Goal: Information Seeking & Learning: Learn about a topic

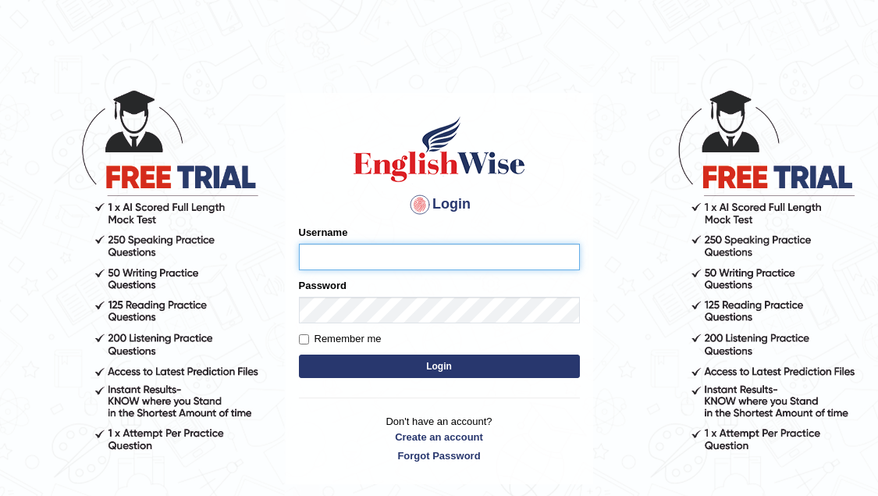
type input "natasha_ck14"
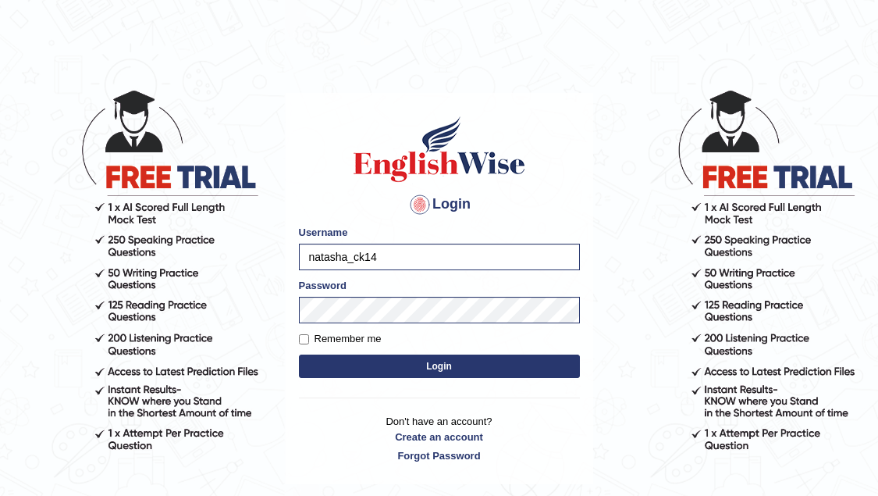
click at [524, 369] on button "Login" at bounding box center [439, 365] width 281 height 23
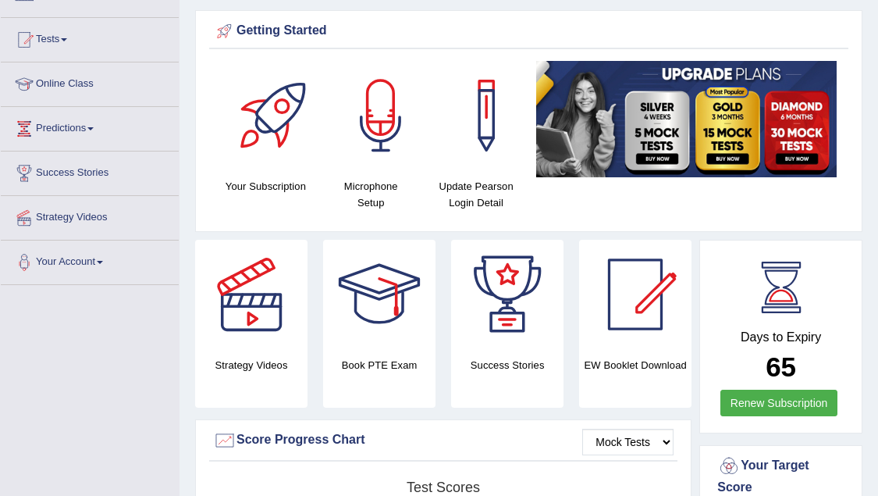
scroll to position [146, 0]
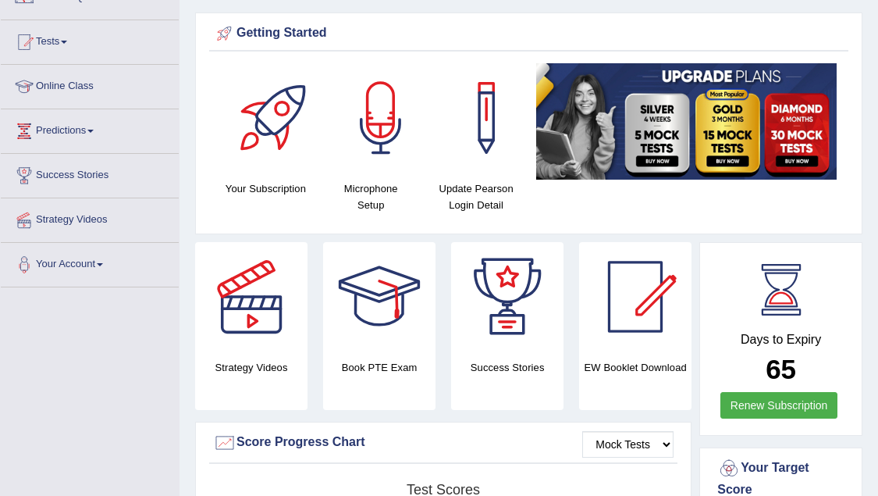
click at [390, 317] on div at bounding box center [379, 296] width 109 height 109
click at [258, 335] on div at bounding box center [251, 296] width 109 height 109
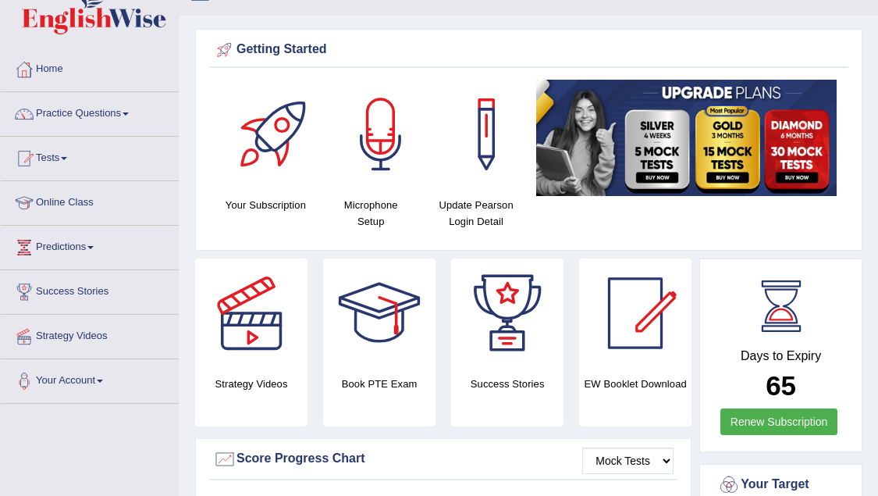
scroll to position [21, 0]
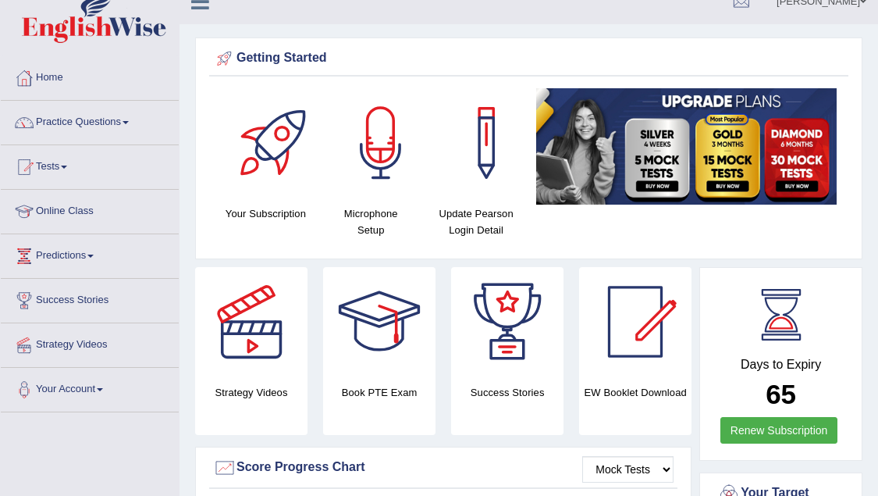
click at [73, 210] on link "Online Class" at bounding box center [90, 209] width 178 height 39
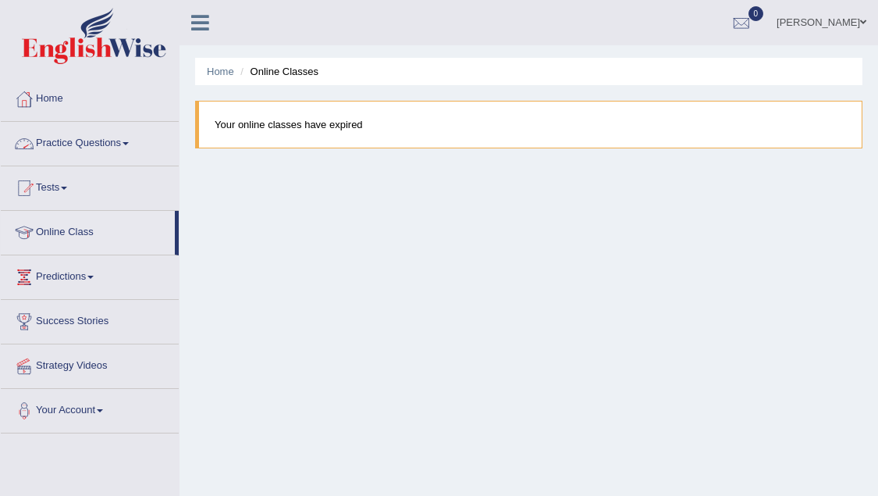
click at [80, 148] on link "Practice Questions" at bounding box center [90, 141] width 178 height 39
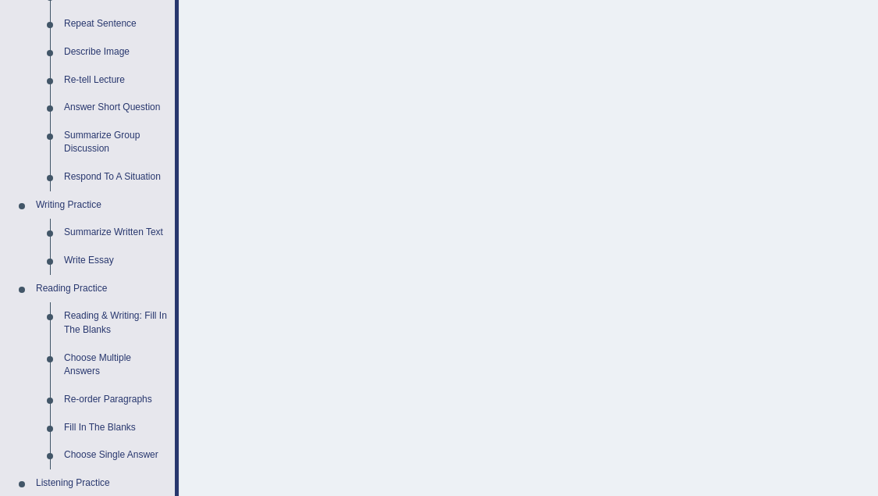
scroll to position [215, 0]
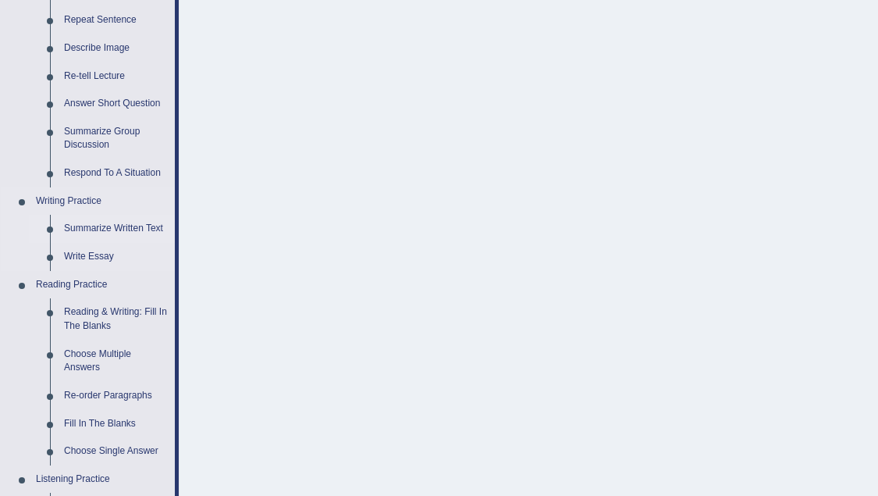
click at [109, 222] on link "Summarize Written Text" at bounding box center [116, 229] width 118 height 28
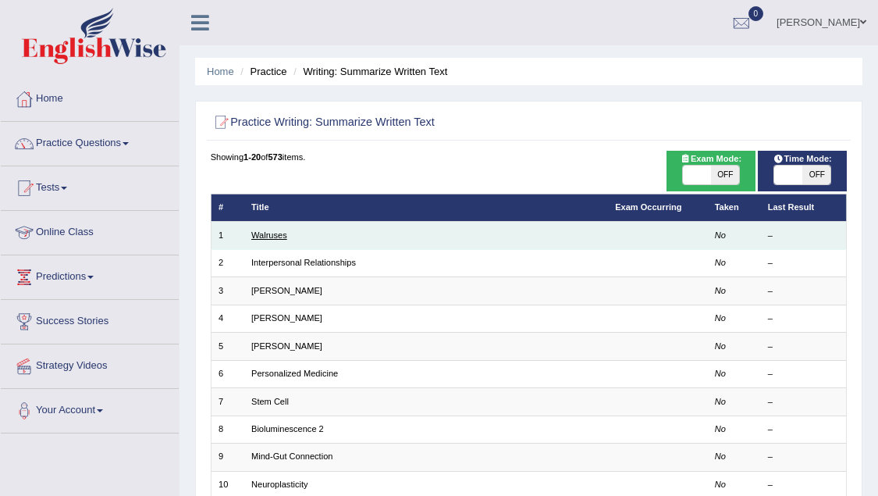
click at [258, 233] on link "Walruses" at bounding box center [269, 234] width 36 height 9
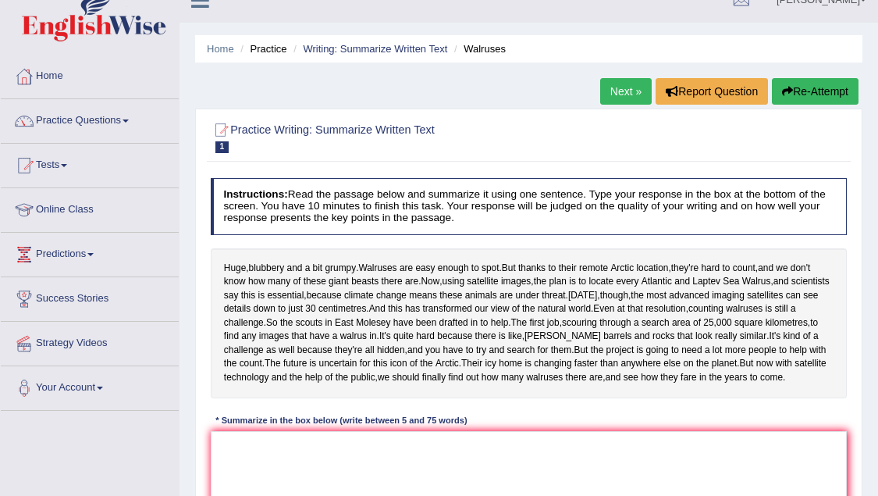
scroll to position [24, 0]
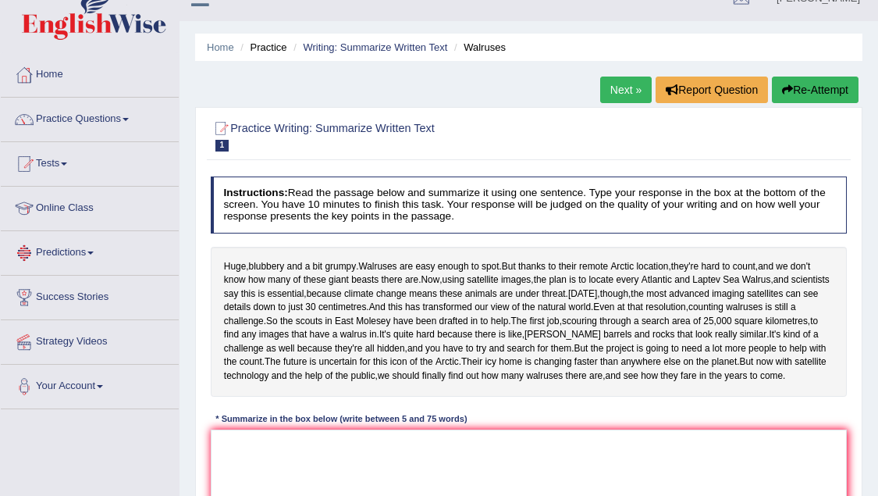
click at [66, 257] on link "Predictions" at bounding box center [90, 250] width 178 height 39
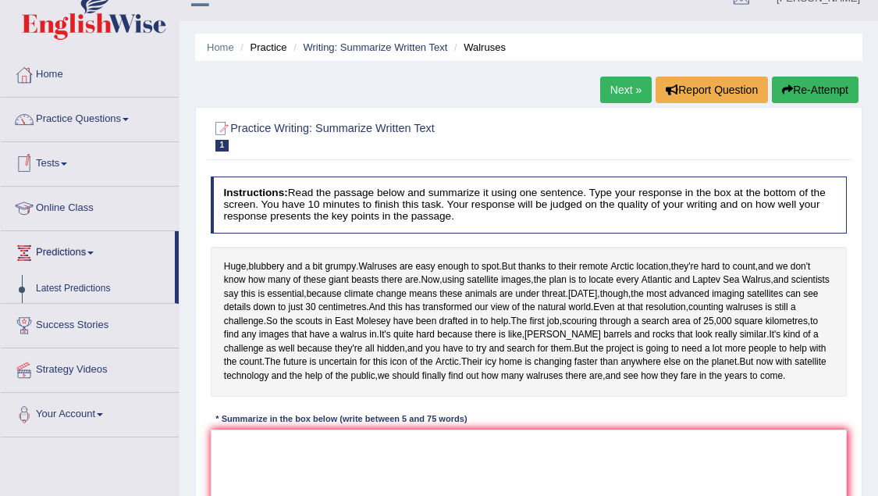
click at [66, 165] on link "Tests" at bounding box center [90, 161] width 178 height 39
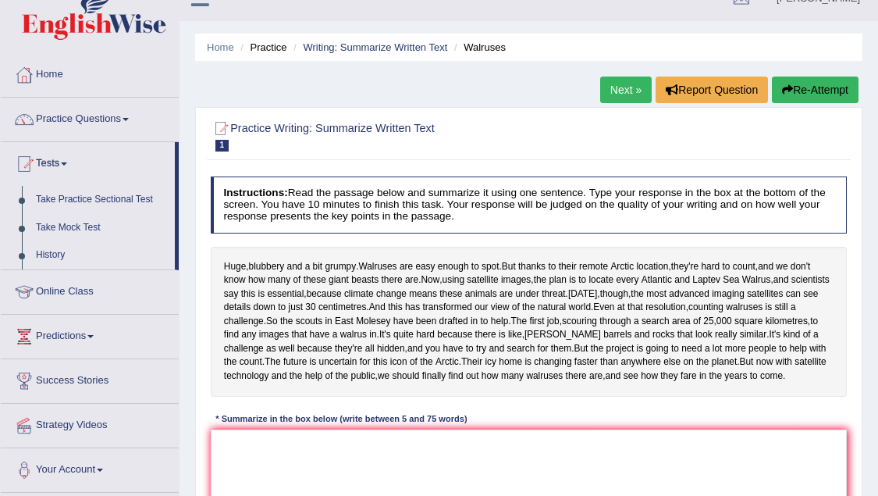
click at [494, 47] on li "Walruses" at bounding box center [477, 47] width 55 height 15
click at [395, 44] on link "Writing: Summarize Written Text" at bounding box center [375, 47] width 144 height 12
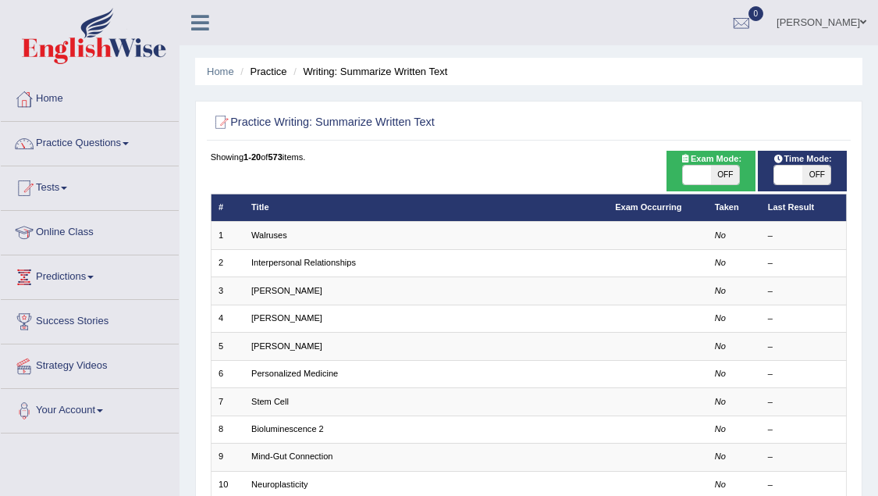
click at [381, 120] on h2 "Practice Writing: Summarize Written Text" at bounding box center [408, 122] width 395 height 20
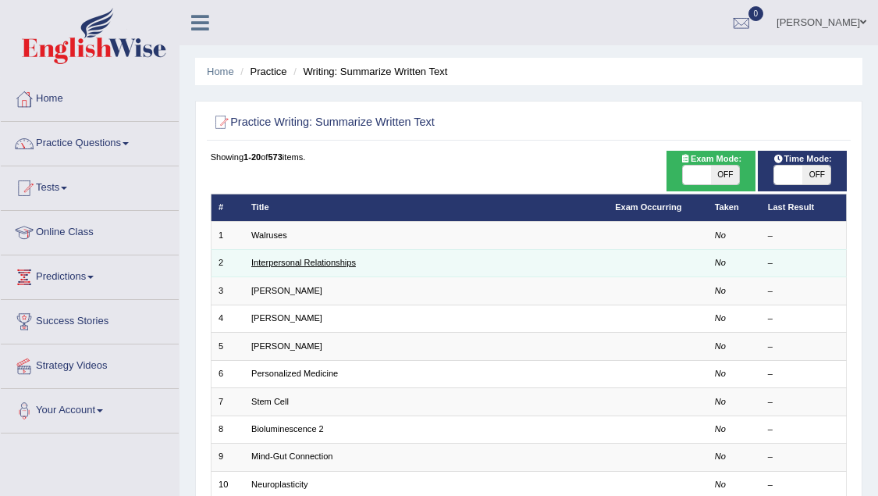
click at [276, 264] on link "Interpersonal Relationships" at bounding box center [303, 262] width 105 height 9
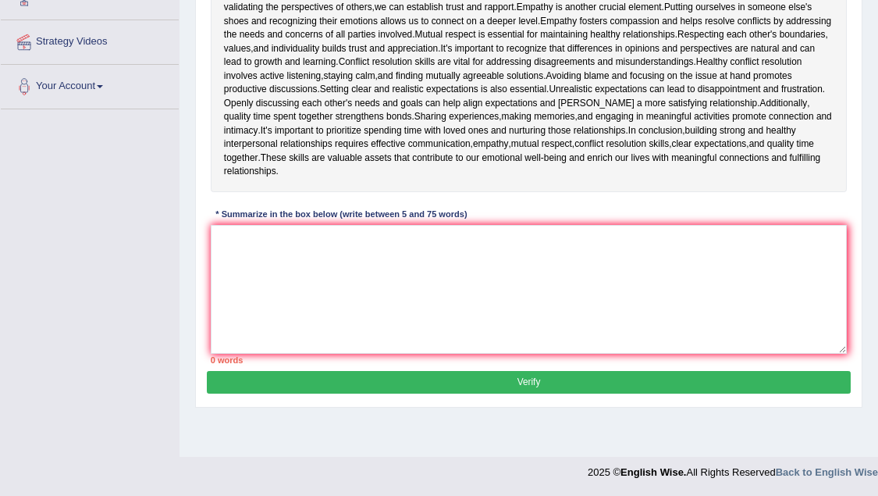
scroll to position [324, 0]
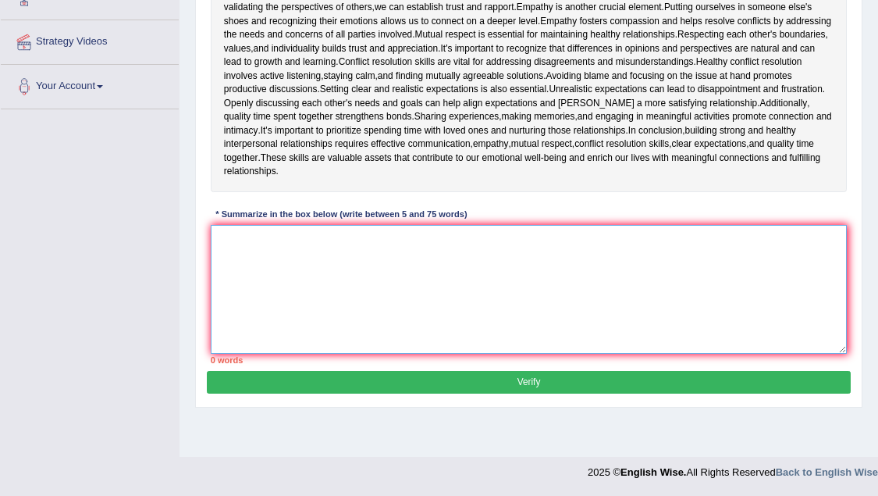
click at [276, 264] on textarea at bounding box center [529, 289] width 637 height 129
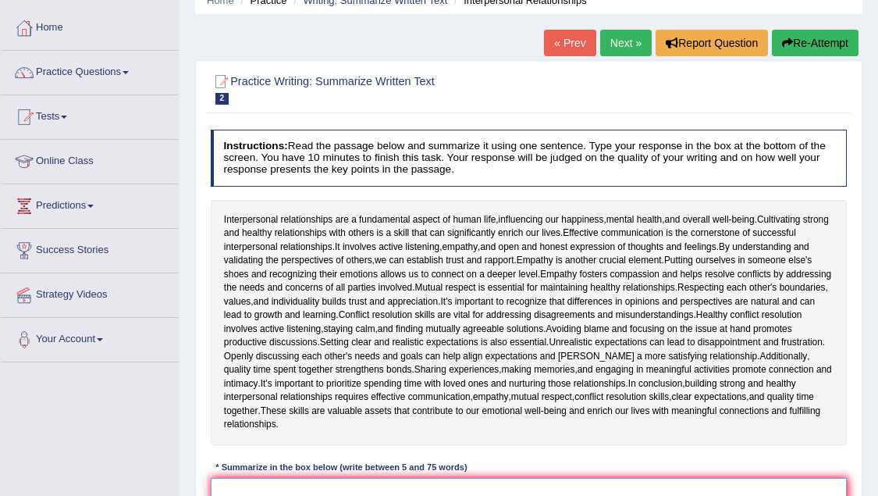
scroll to position [69, 0]
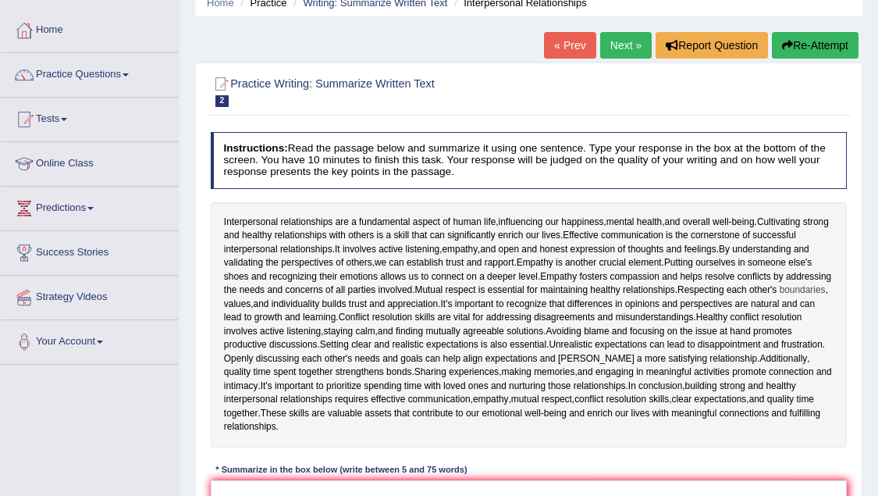
drag, startPoint x: 229, startPoint y: 215, endPoint x: 430, endPoint y: 299, distance: 218.1
click at [430, 299] on div "Interpersonal relationships are a fundamental aspect of human life , influencin…" at bounding box center [529, 324] width 637 height 245
click at [748, 270] on span "someone" at bounding box center [767, 263] width 38 height 14
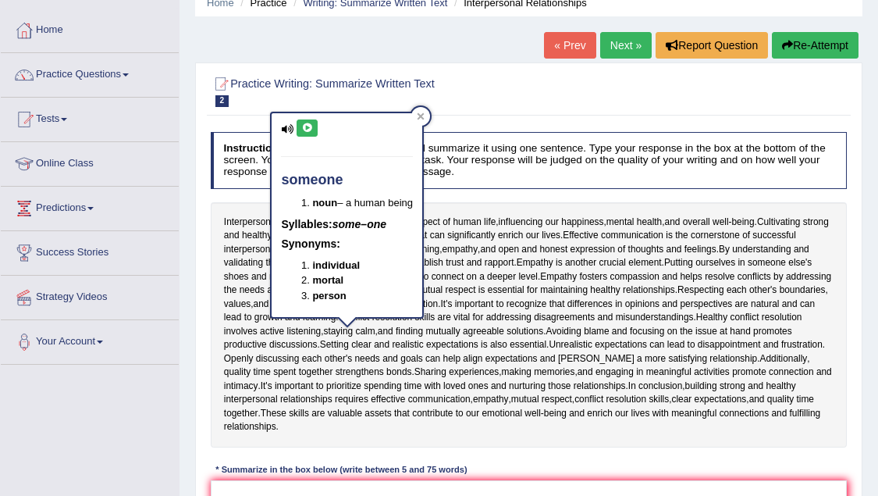
click at [295, 343] on div "Interpersonal relationships are a fundamental aspect of human life , influencin…" at bounding box center [529, 324] width 637 height 245
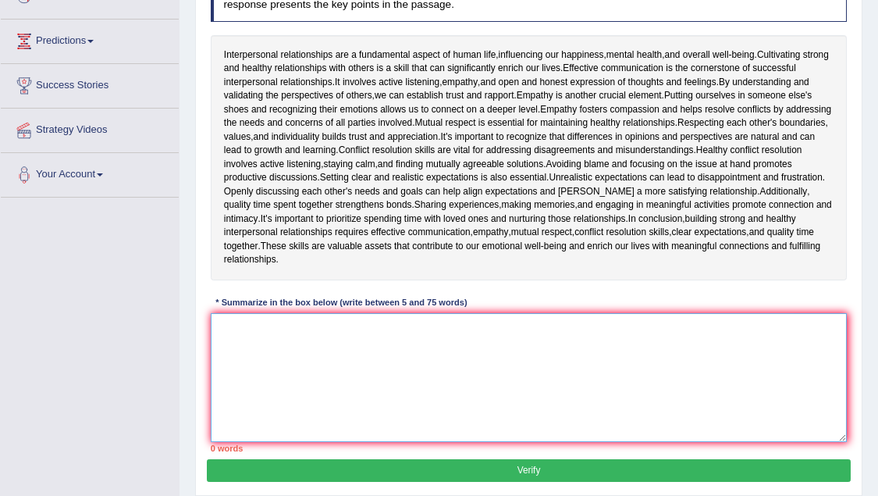
scroll to position [250, 0]
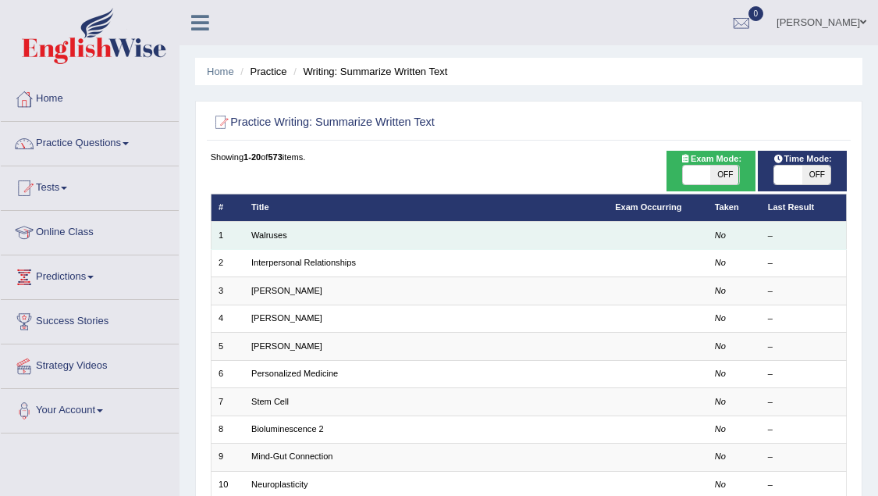
click at [287, 238] on td "Walruses" at bounding box center [426, 235] width 364 height 27
click at [270, 229] on td "Walruses" at bounding box center [426, 235] width 364 height 27
click at [265, 238] on link "Walruses" at bounding box center [269, 234] width 36 height 9
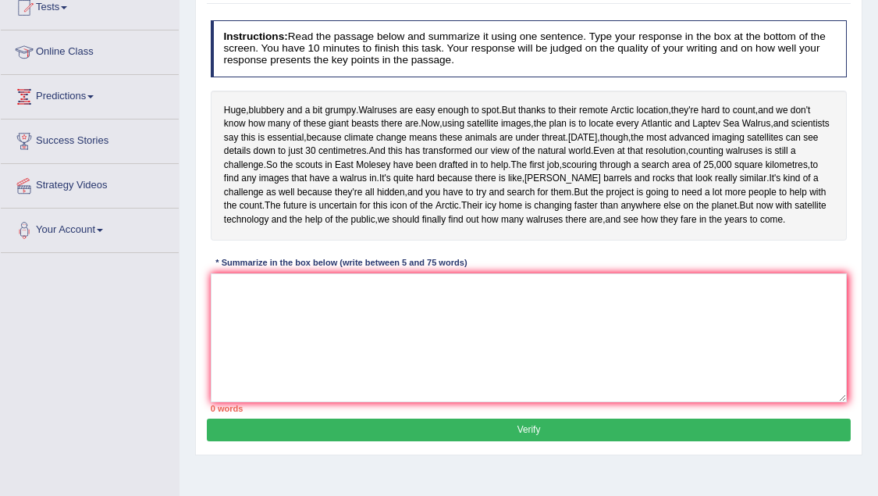
scroll to position [181, 0]
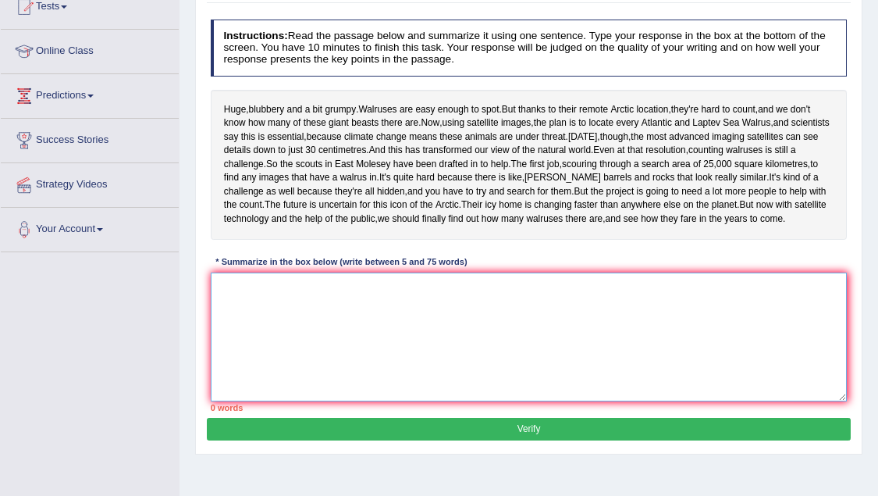
click at [407, 356] on textarea at bounding box center [529, 336] width 637 height 129
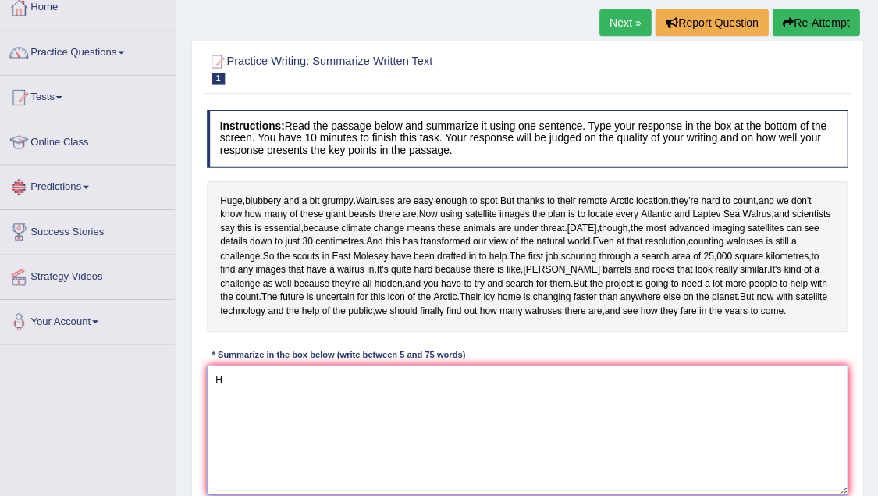
scroll to position [91, 0]
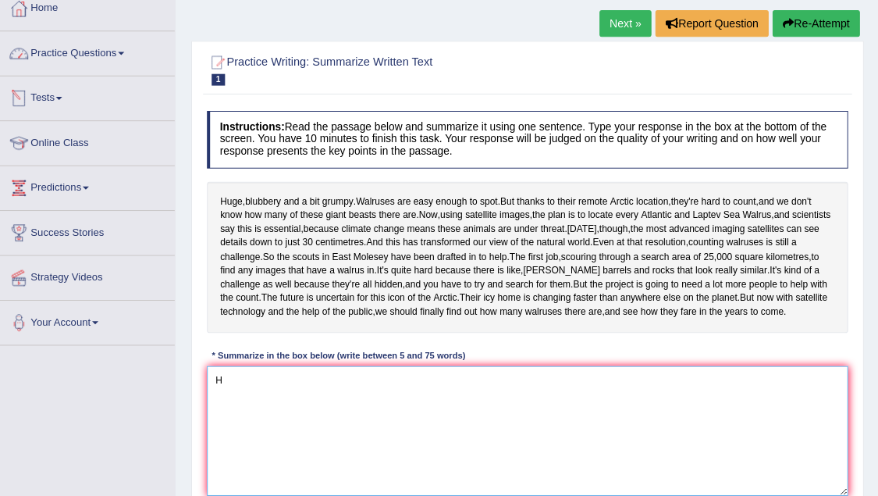
type textarea "H"
click at [74, 57] on link "Practice Questions" at bounding box center [90, 50] width 178 height 39
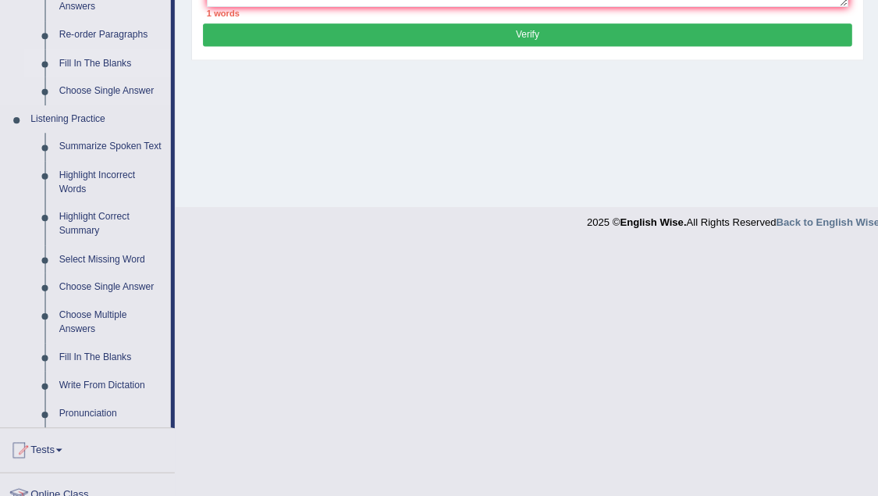
scroll to position [578, 0]
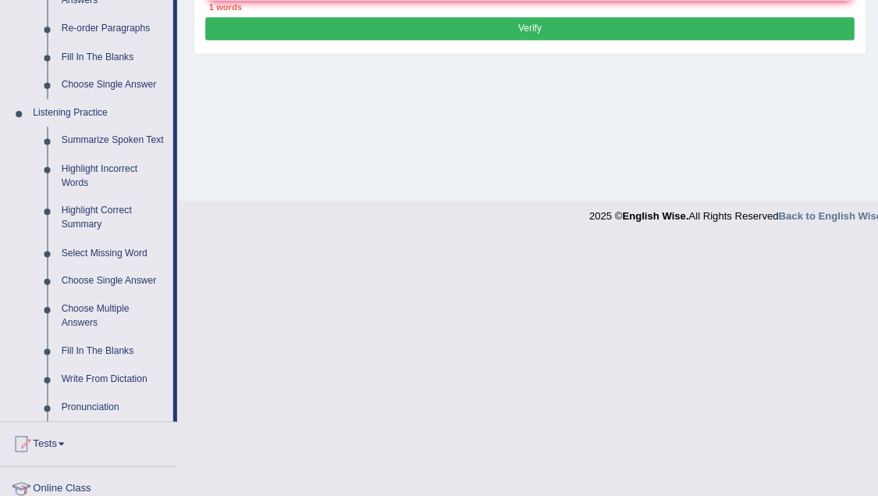
click at [74, 105] on link "Listening Practice" at bounding box center [102, 116] width 146 height 28
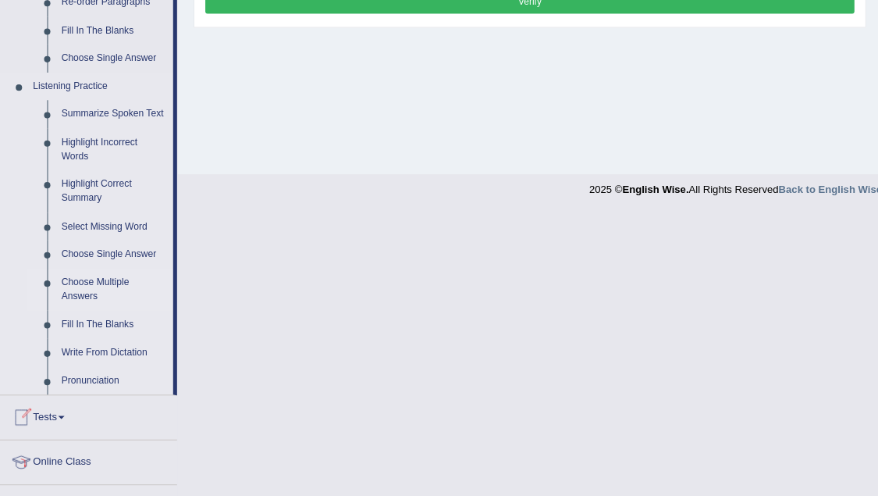
scroll to position [603, 0]
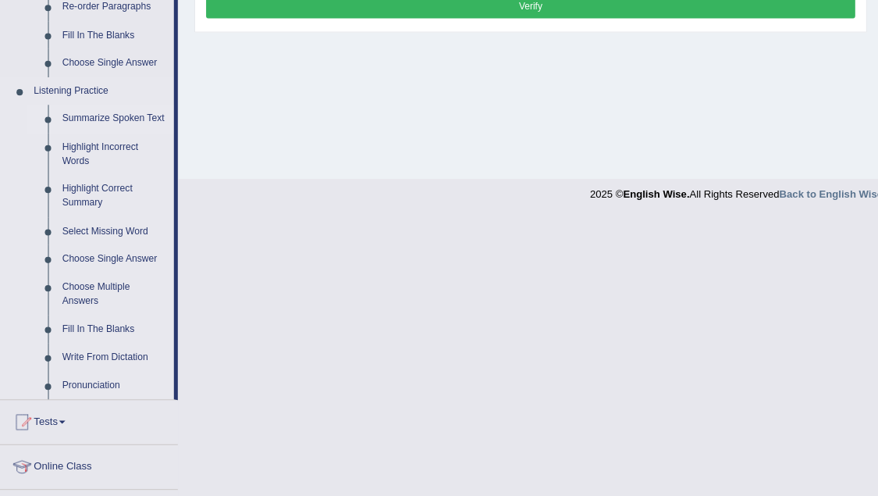
click at [93, 106] on link "Summarize Spoken Text" at bounding box center [116, 118] width 118 height 28
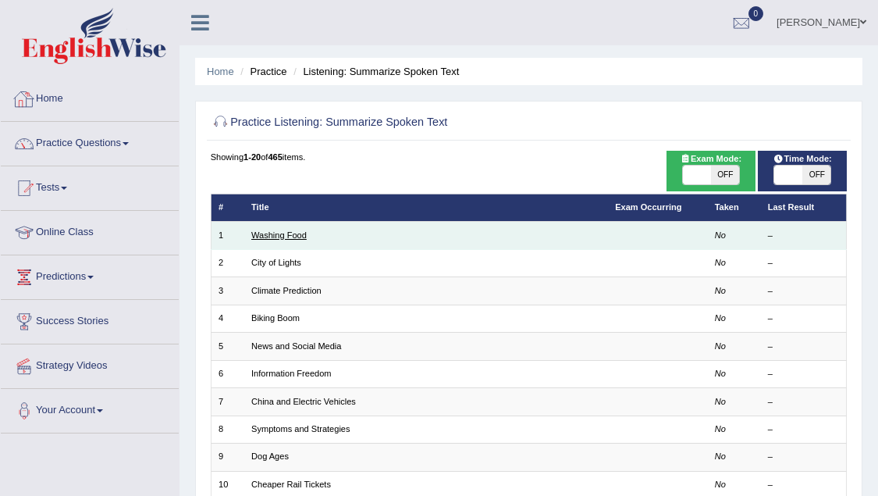
click at [284, 237] on link "Washing Food" at bounding box center [278, 234] width 55 height 9
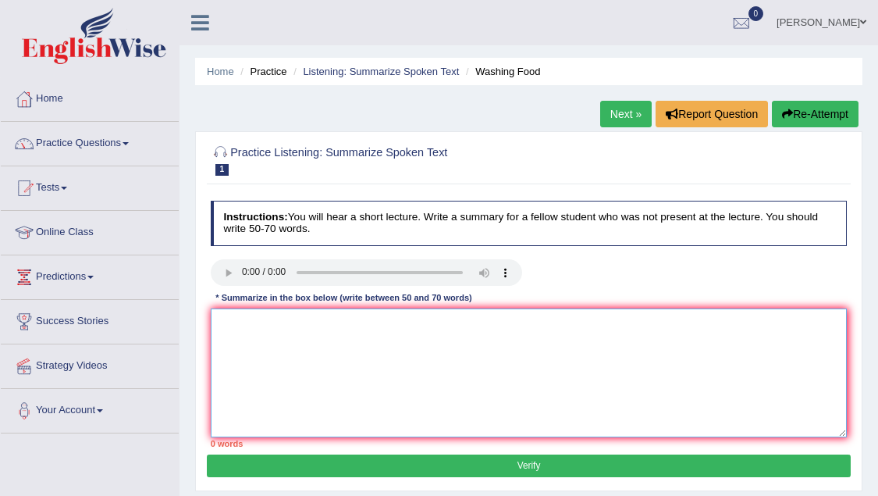
click at [308, 387] on textarea at bounding box center [529, 372] width 637 height 129
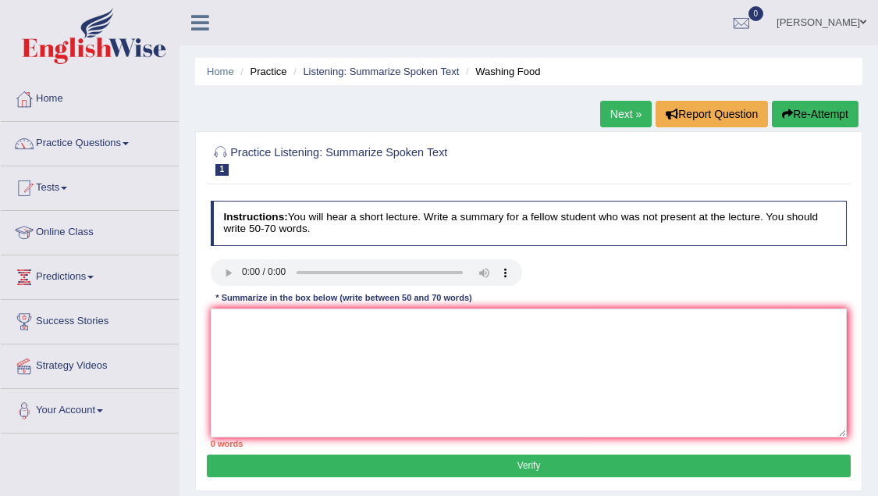
click at [244, 268] on audio at bounding box center [366, 272] width 311 height 27
click at [240, 273] on audio at bounding box center [366, 272] width 311 height 27
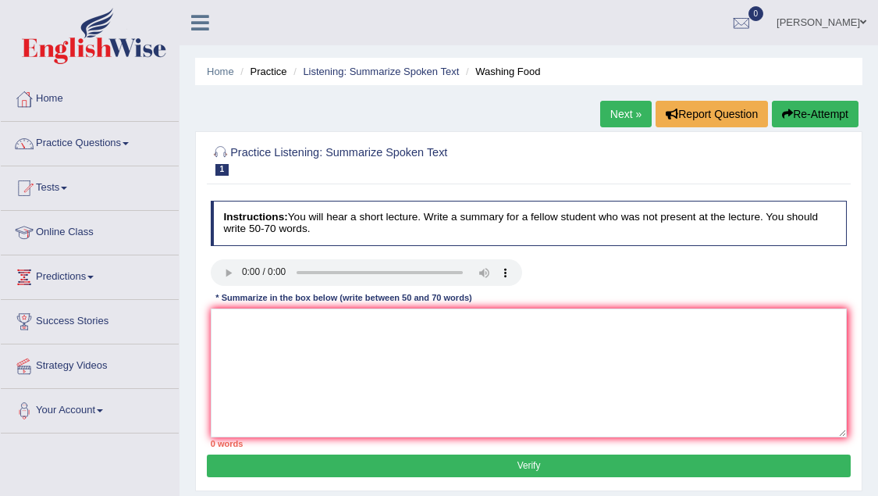
click at [246, 274] on audio at bounding box center [366, 272] width 311 height 27
click at [489, 264] on audio at bounding box center [366, 272] width 311 height 27
click at [481, 259] on audio at bounding box center [366, 272] width 311 height 27
click at [240, 271] on audio at bounding box center [366, 272] width 311 height 27
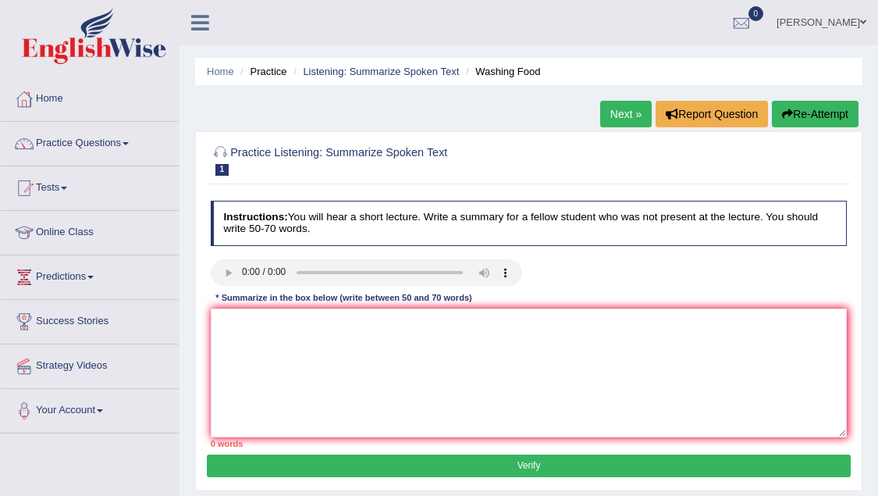
click at [240, 271] on audio at bounding box center [366, 272] width 311 height 27
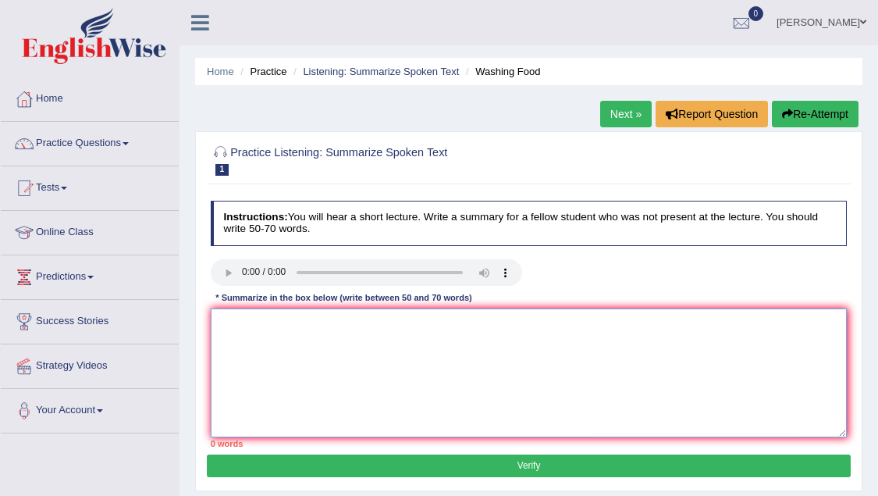
click at [357, 383] on textarea at bounding box center [529, 372] width 637 height 129
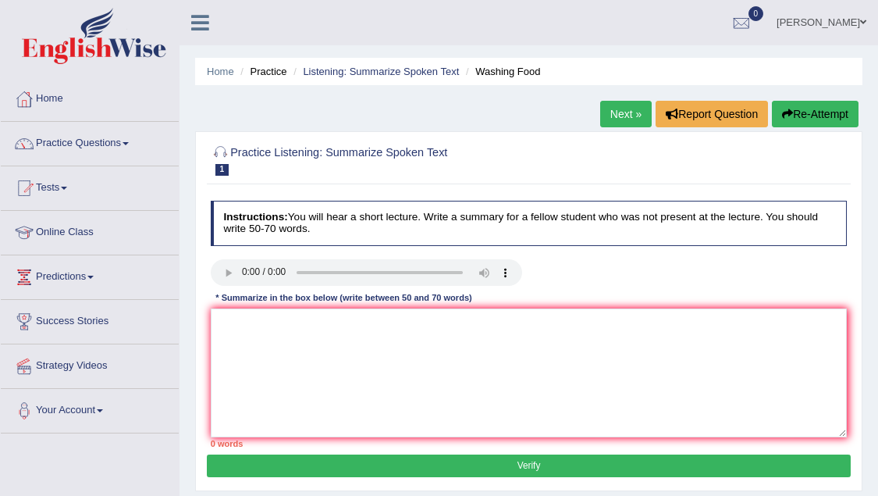
click at [627, 109] on link "Next »" at bounding box center [626, 114] width 52 height 27
click at [244, 273] on audio at bounding box center [366, 272] width 311 height 27
click at [242, 268] on audio at bounding box center [366, 272] width 311 height 27
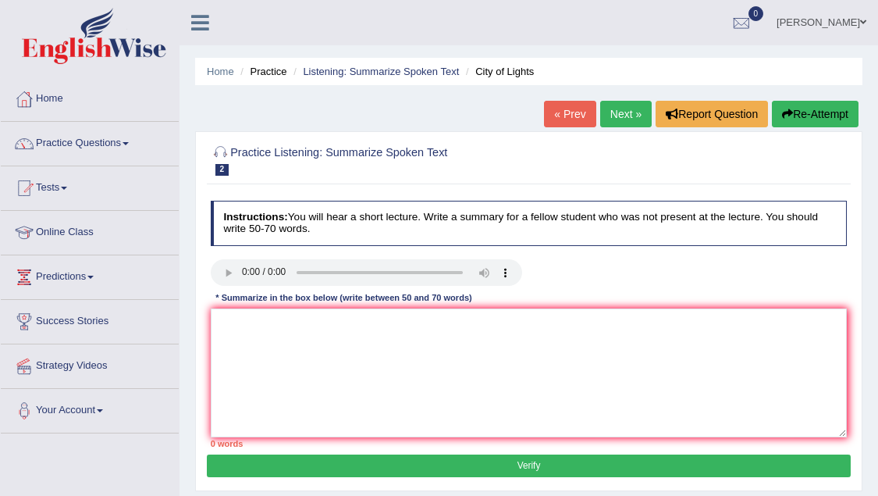
click at [242, 268] on audio at bounding box center [366, 272] width 311 height 27
click at [731, 114] on button "Report Question" at bounding box center [712, 114] width 112 height 27
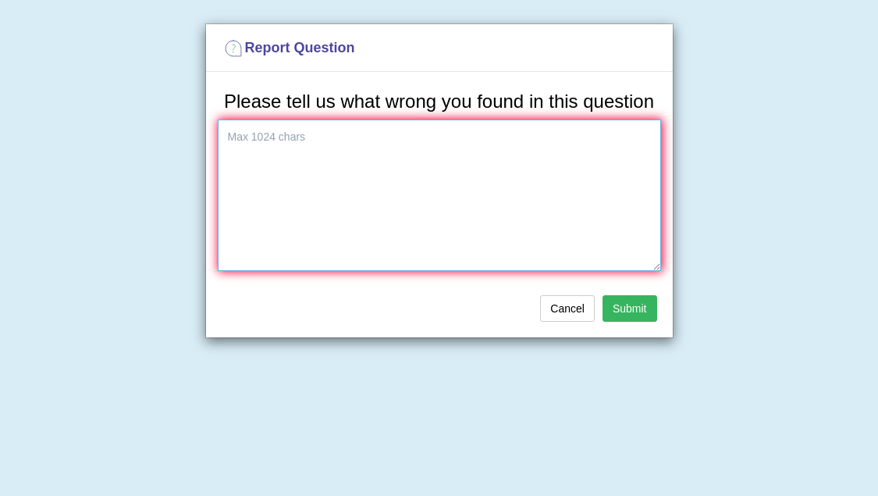
click at [522, 217] on textarea at bounding box center [439, 194] width 443 height 151
click at [575, 322] on button "Cancel" at bounding box center [567, 308] width 55 height 27
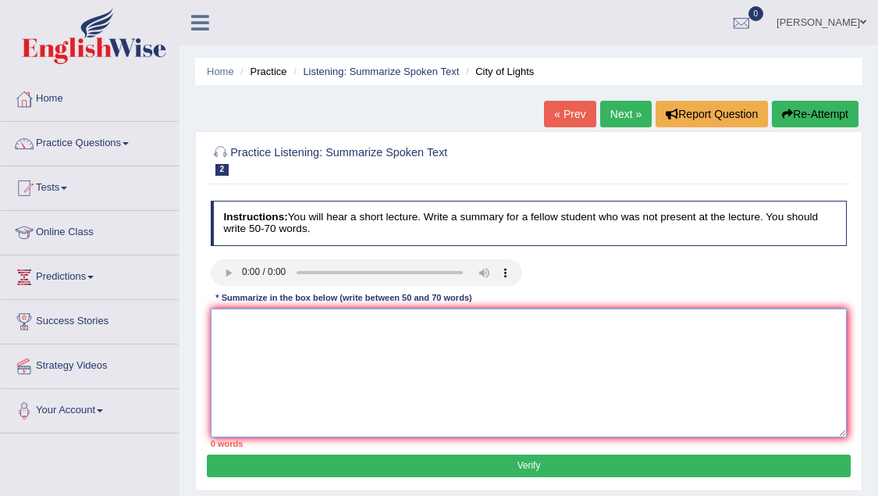
click at [388, 340] on textarea at bounding box center [529, 372] width 637 height 129
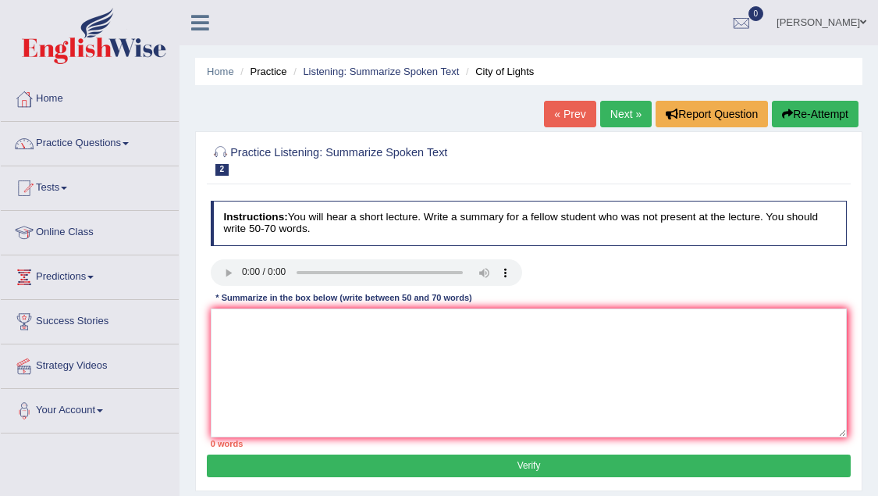
click at [243, 269] on audio at bounding box center [366, 272] width 311 height 27
click at [265, 154] on h2 "Practice Listening: Summarize Spoken Text 2 City of Lights" at bounding box center [408, 159] width 395 height 33
click at [244, 231] on h4 "Instructions: You will hear a short lecture. Write a summary for a fellow stude…" at bounding box center [529, 223] width 637 height 44
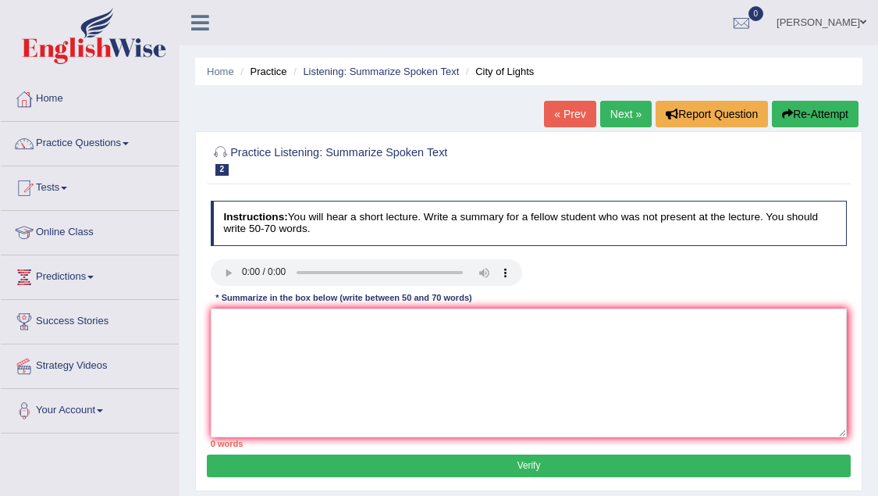
click at [244, 273] on audio at bounding box center [366, 272] width 311 height 27
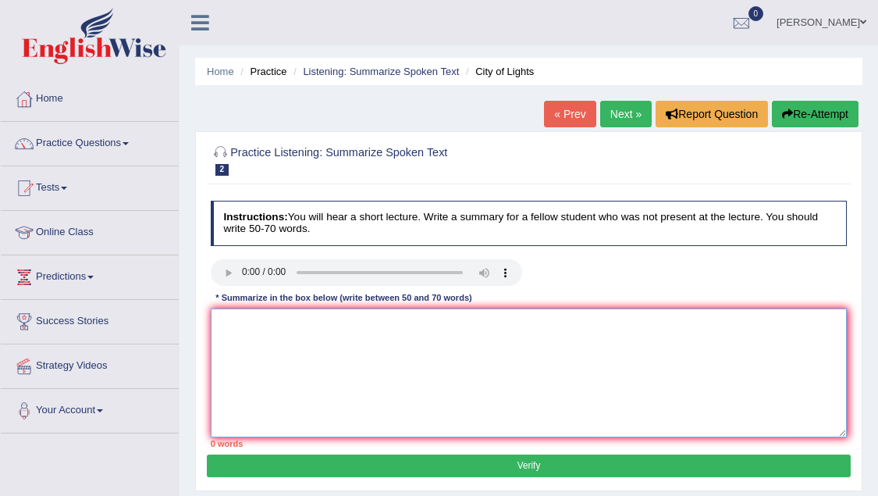
click at [263, 378] on textarea at bounding box center [529, 372] width 637 height 129
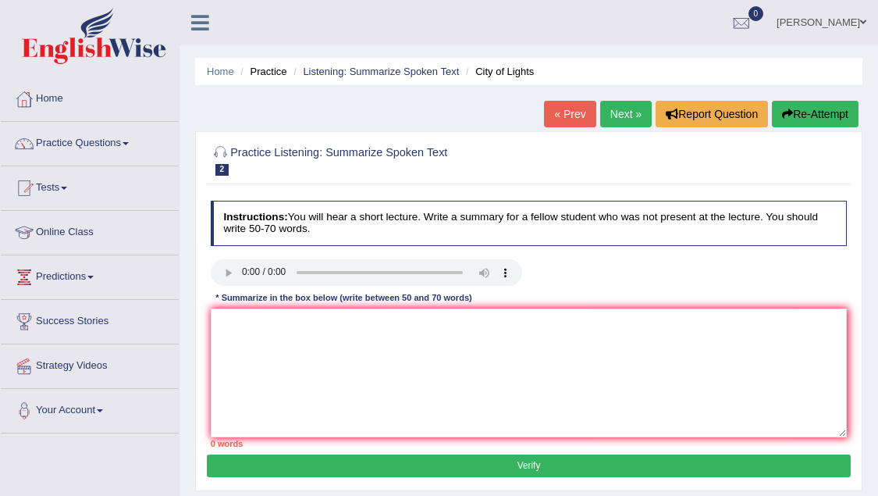
click at [504, 267] on audio at bounding box center [366, 272] width 311 height 27
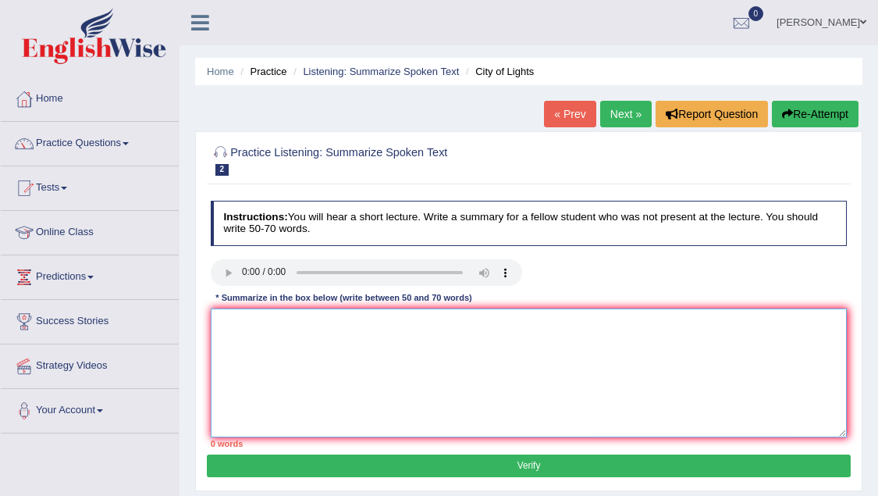
click at [311, 355] on textarea at bounding box center [529, 372] width 637 height 129
click at [303, 347] on textarea at bounding box center [529, 372] width 637 height 129
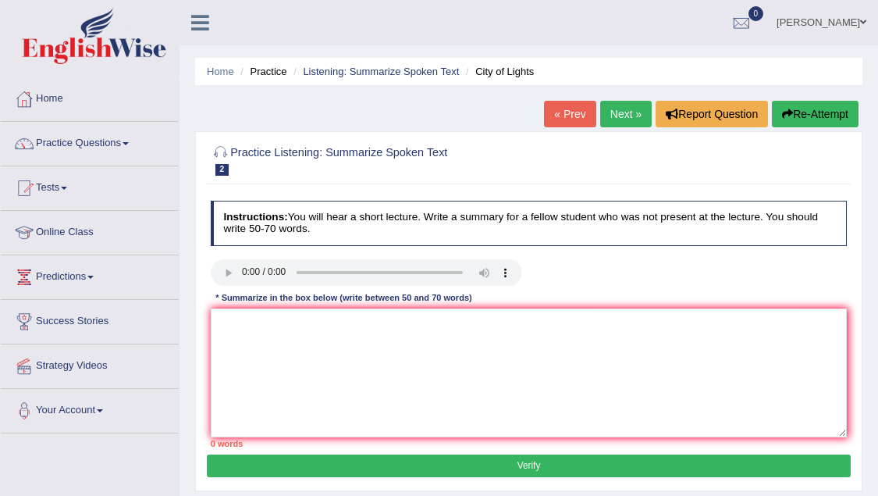
click at [240, 300] on div "* Summarize in the box below (write between 50 and 70 words)" at bounding box center [344, 298] width 267 height 13
click at [86, 134] on link "Practice Questions" at bounding box center [90, 141] width 178 height 39
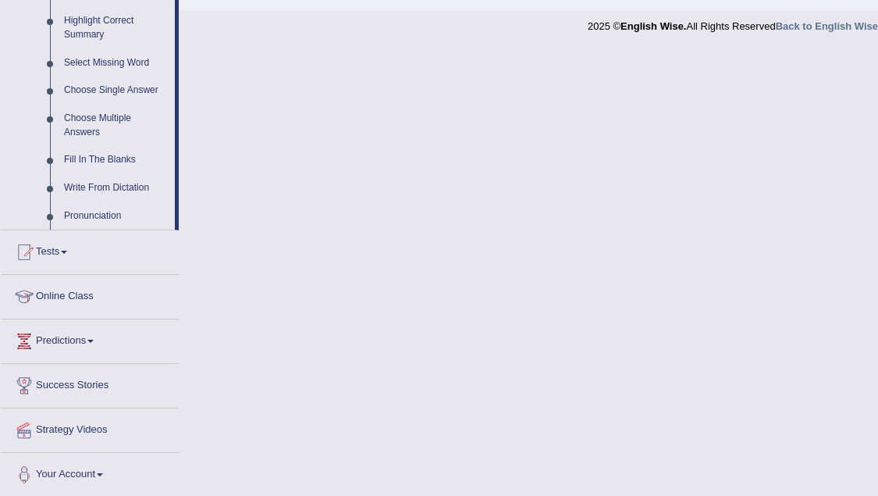
scroll to position [769, 0]
click at [89, 161] on link "Fill In The Blanks" at bounding box center [116, 161] width 118 height 28
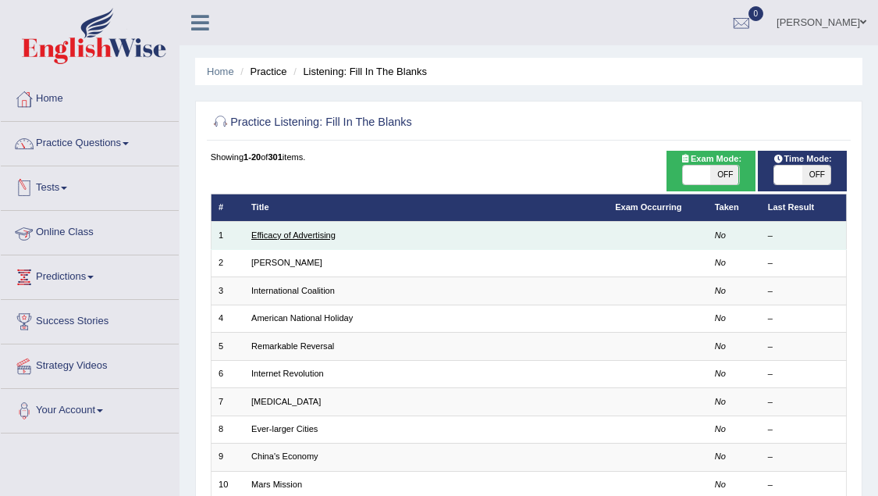
click at [304, 233] on link "Efficacy of Advertising" at bounding box center [293, 234] width 84 height 9
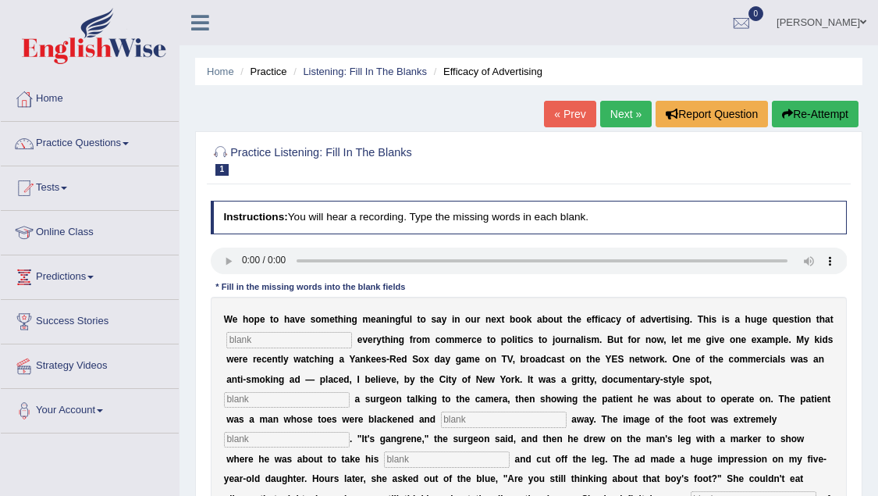
click at [318, 338] on input "text" at bounding box center [289, 340] width 126 height 16
click at [243, 258] on audio at bounding box center [529, 260] width 637 height 27
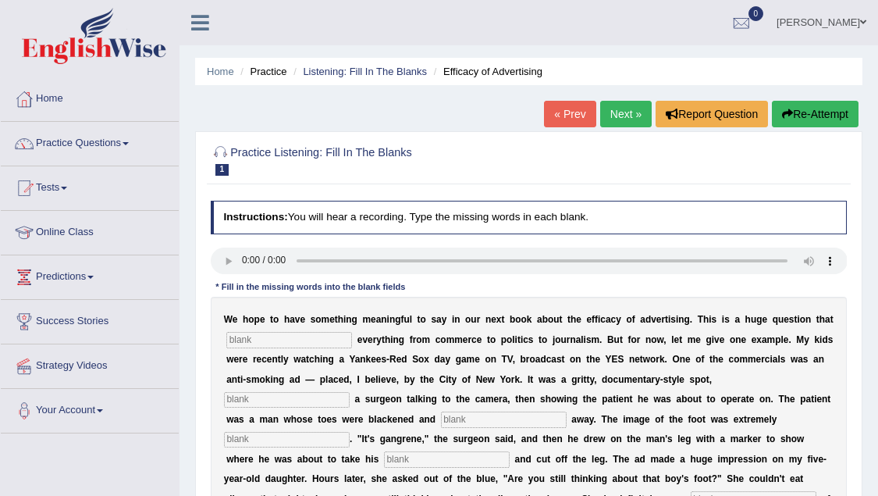
click at [243, 258] on audio at bounding box center [529, 260] width 637 height 27
click at [244, 265] on audio at bounding box center [529, 260] width 637 height 27
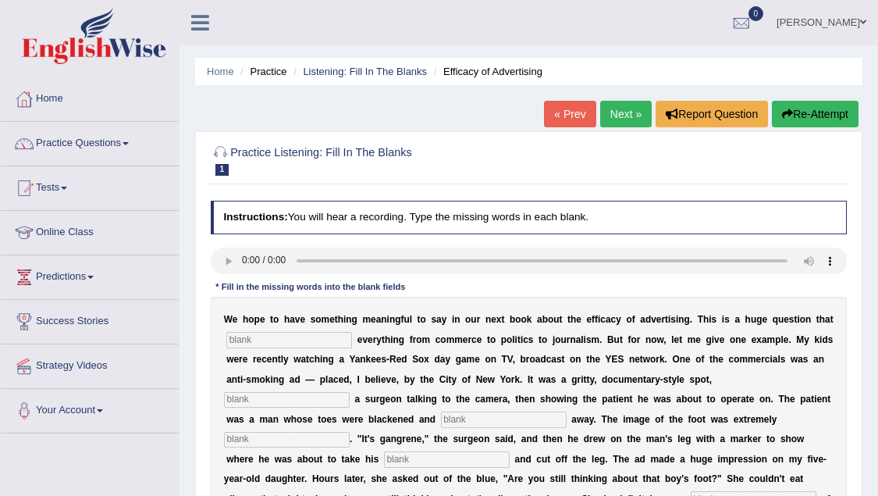
click at [244, 265] on audio at bounding box center [529, 260] width 637 height 27
click at [714, 112] on button "Report Question" at bounding box center [712, 114] width 112 height 27
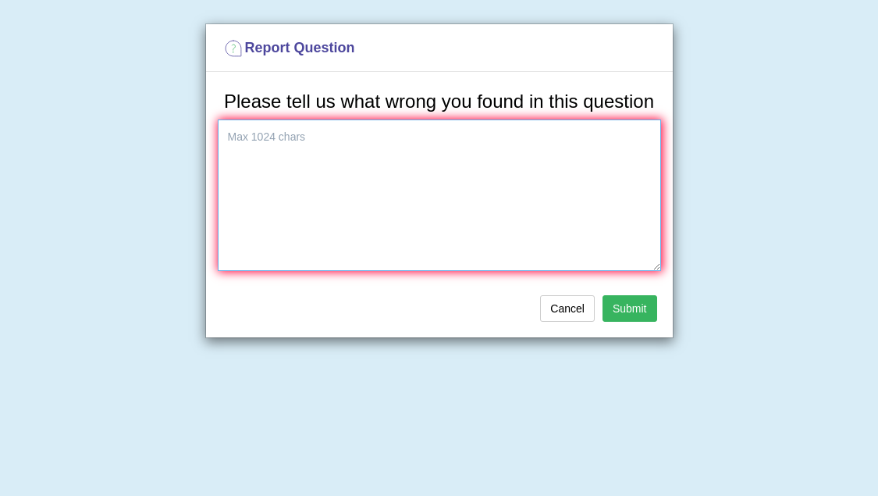
click at [386, 176] on textarea at bounding box center [439, 194] width 443 height 151
type textarea "I"
click at [554, 322] on button "Cancel" at bounding box center [567, 308] width 55 height 27
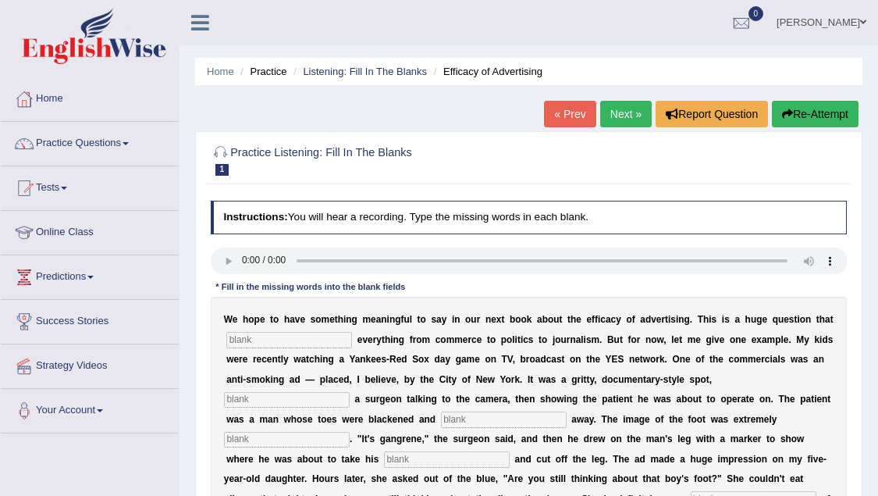
click at [242, 262] on audio at bounding box center [529, 260] width 637 height 27
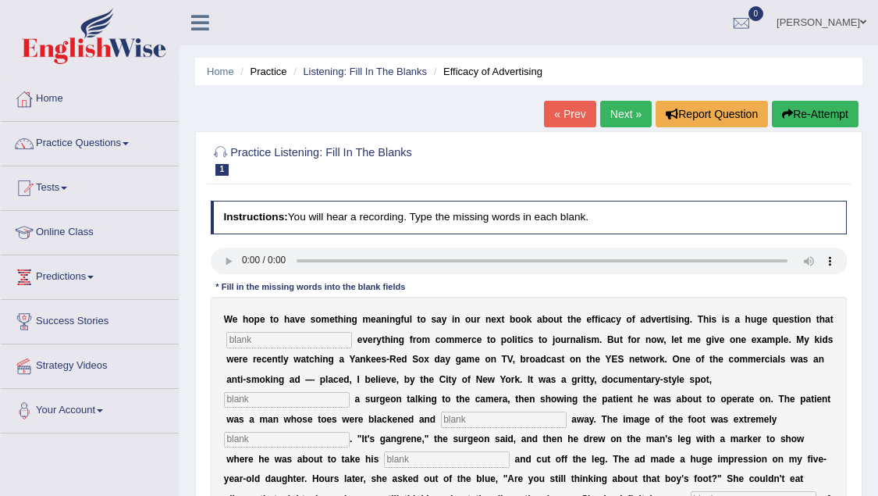
click at [242, 262] on audio at bounding box center [529, 260] width 637 height 27
click at [624, 112] on link "Next »" at bounding box center [626, 114] width 52 height 27
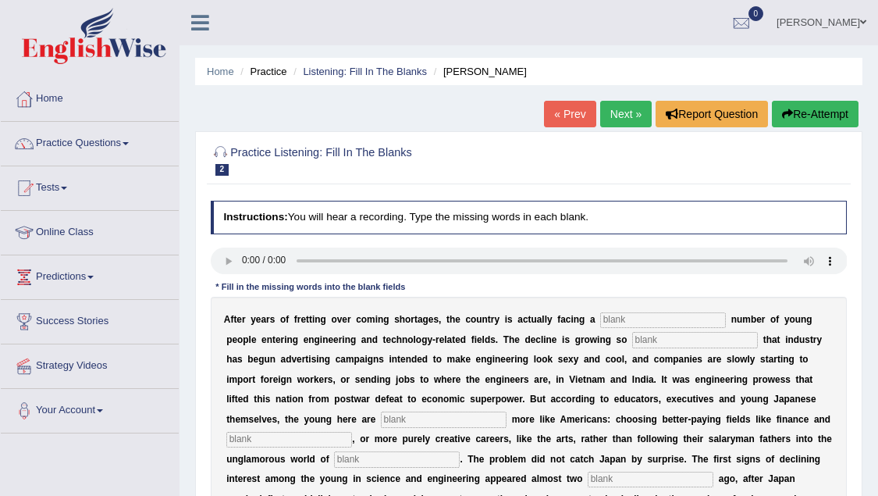
click at [247, 261] on audio at bounding box center [529, 260] width 637 height 27
click at [676, 109] on button "Report Question" at bounding box center [712, 114] width 112 height 27
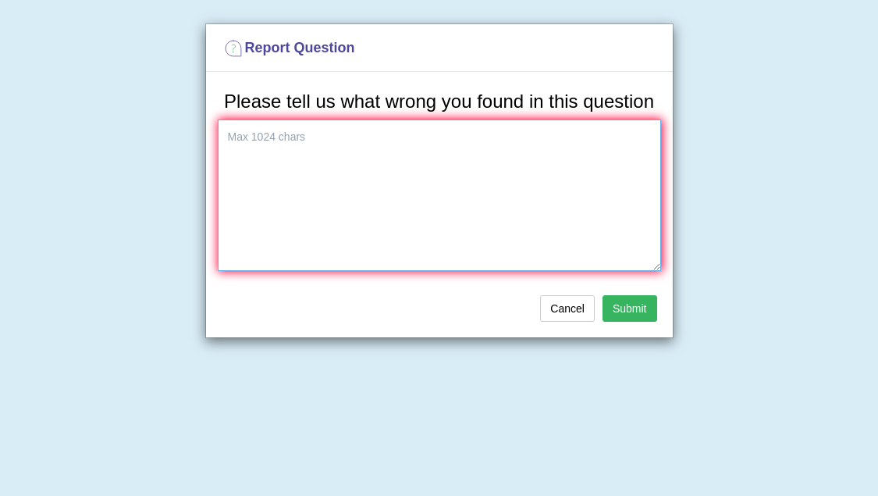
click at [322, 252] on textarea at bounding box center [439, 194] width 443 height 151
type textarea "I can not play . It is Error."
click at [637, 322] on button "Submit" at bounding box center [630, 308] width 55 height 27
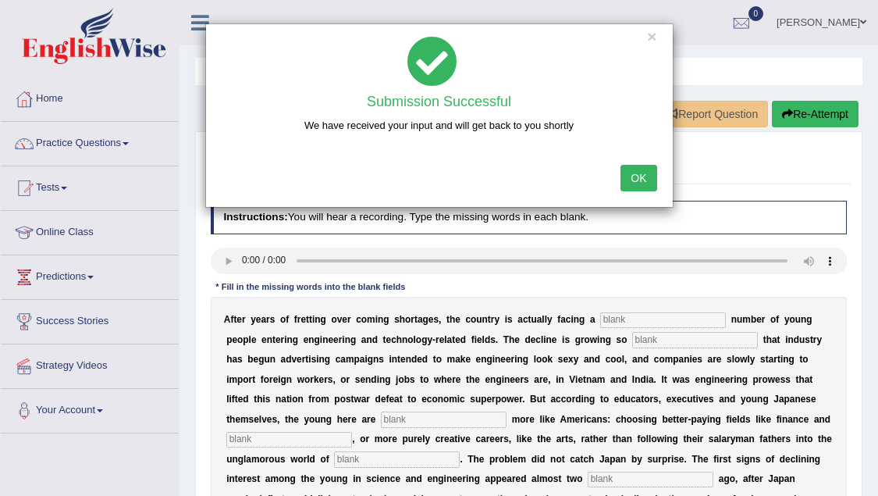
click at [639, 175] on button "OK" at bounding box center [639, 178] width 36 height 27
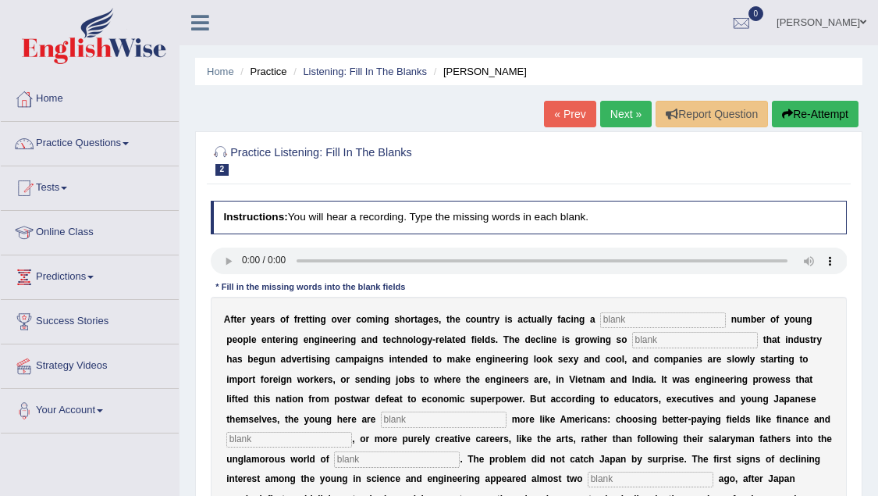
click at [249, 260] on audio at bounding box center [529, 260] width 637 height 27
click at [240, 255] on audio at bounding box center [529, 260] width 637 height 27
click at [238, 247] on audio at bounding box center [529, 260] width 637 height 27
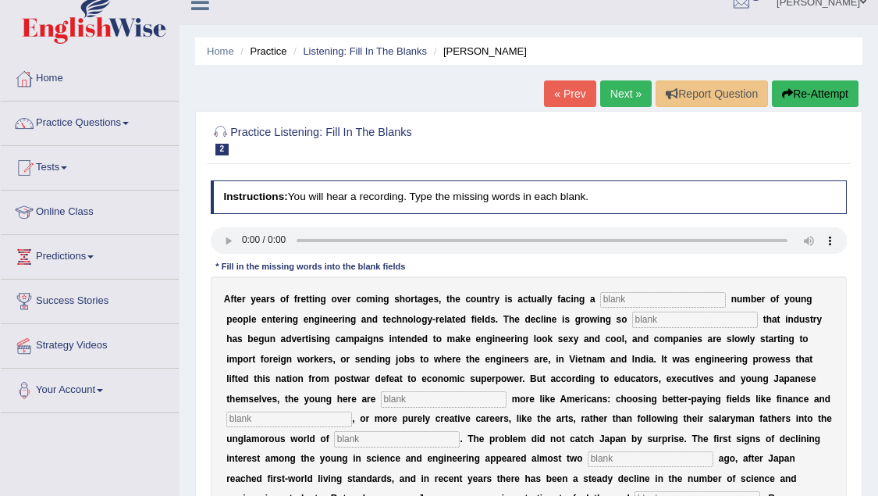
scroll to position [26, 0]
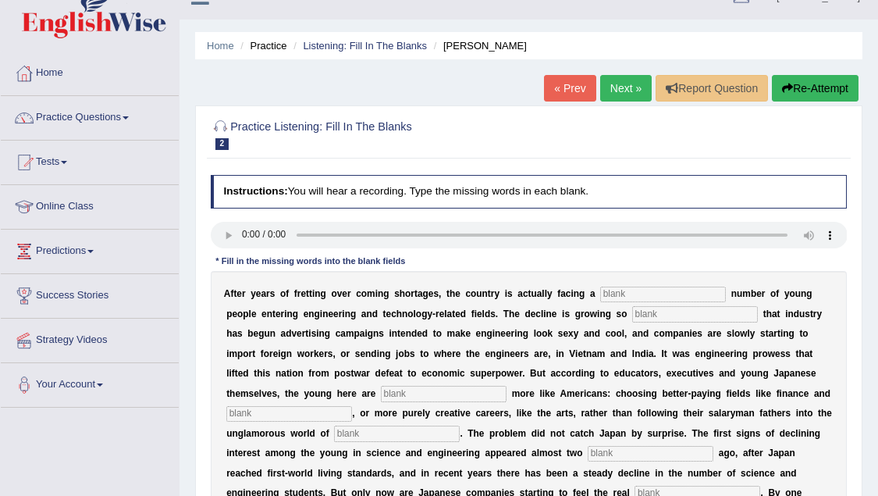
click at [810, 234] on audio at bounding box center [529, 235] width 637 height 27
click at [111, 121] on link "Practice Questions" at bounding box center [90, 115] width 178 height 39
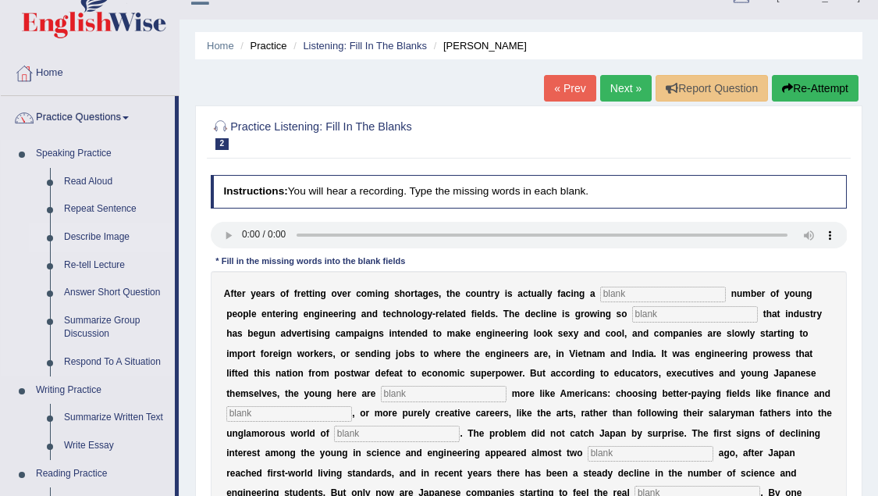
click at [87, 240] on link "Describe Image" at bounding box center [116, 237] width 118 height 28
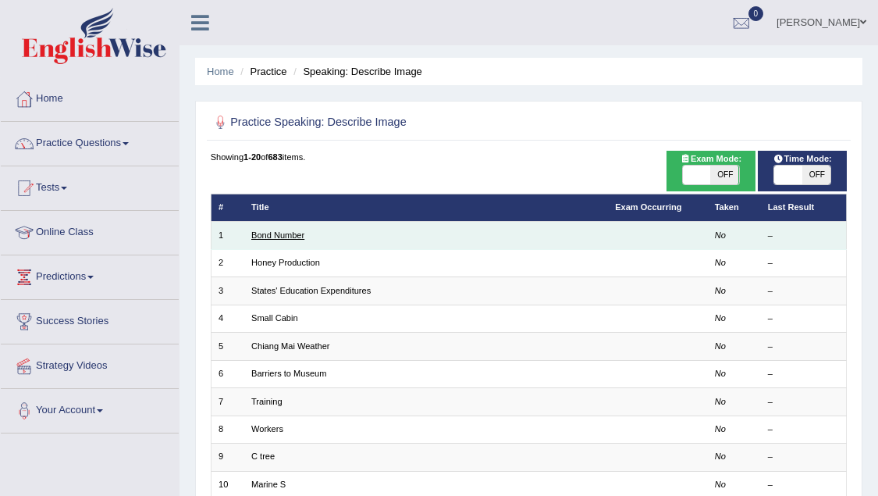
click at [296, 237] on link "Bond Number" at bounding box center [277, 234] width 53 height 9
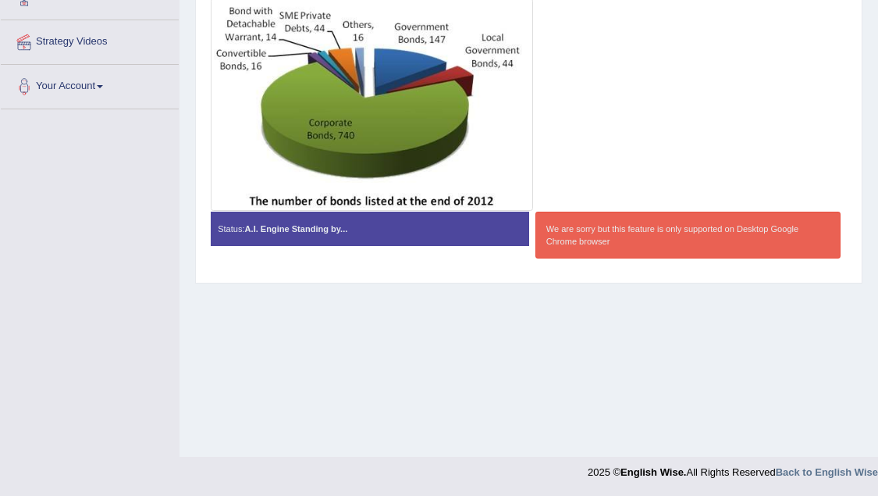
scroll to position [324, 0]
click at [275, 236] on div "Status: A.I. Engine Standing by..." at bounding box center [370, 229] width 319 height 34
click at [408, 115] on img at bounding box center [372, 105] width 316 height 206
click at [635, 211] on div at bounding box center [529, 211] width 650 height 1
click at [634, 236] on div "We are sorry but this feature is only supported on Desktop Google Chrome browser" at bounding box center [688, 235] width 305 height 47
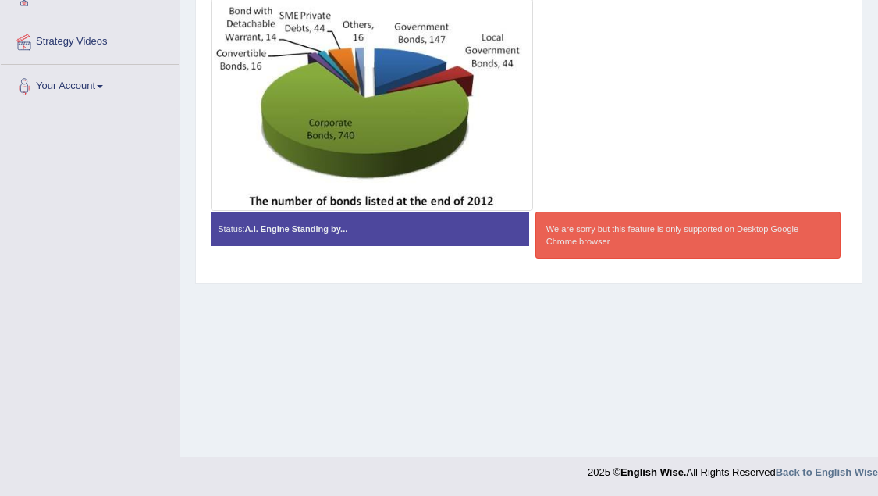
click at [634, 236] on div "We are sorry but this feature is only supported on Desktop Google Chrome browser" at bounding box center [688, 235] width 305 height 47
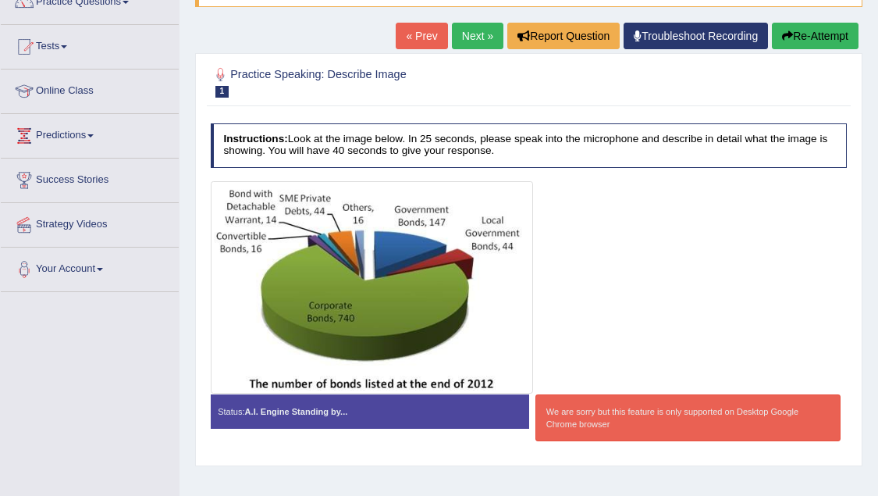
scroll to position [139, 0]
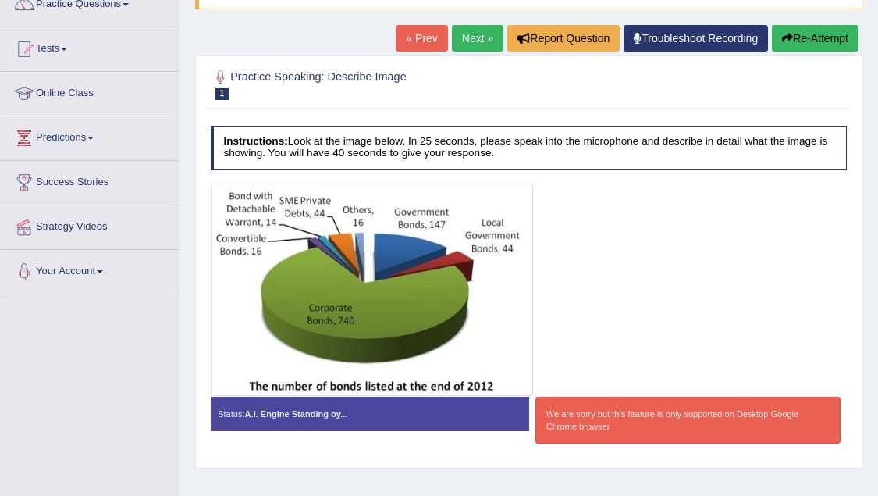
click at [422, 141] on h4 "Instructions: Look at the image below. In 25 seconds, please speak into the mic…" at bounding box center [529, 148] width 637 height 44
click at [604, 418] on div "We are sorry but this feature is only supported on Desktop Google Chrome browser" at bounding box center [688, 420] width 305 height 47
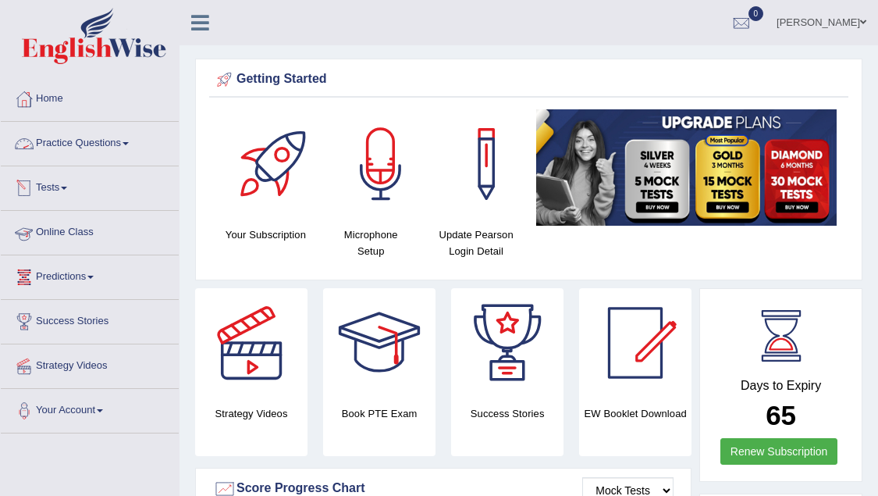
click at [74, 154] on link "Practice Questions" at bounding box center [90, 141] width 178 height 39
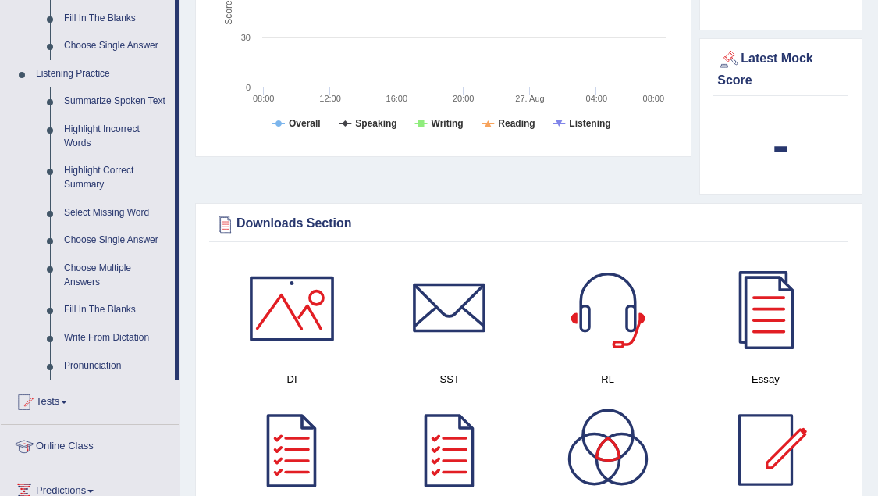
scroll to position [621, 0]
click at [91, 89] on link "Summarize Spoken Text" at bounding box center [116, 101] width 118 height 28
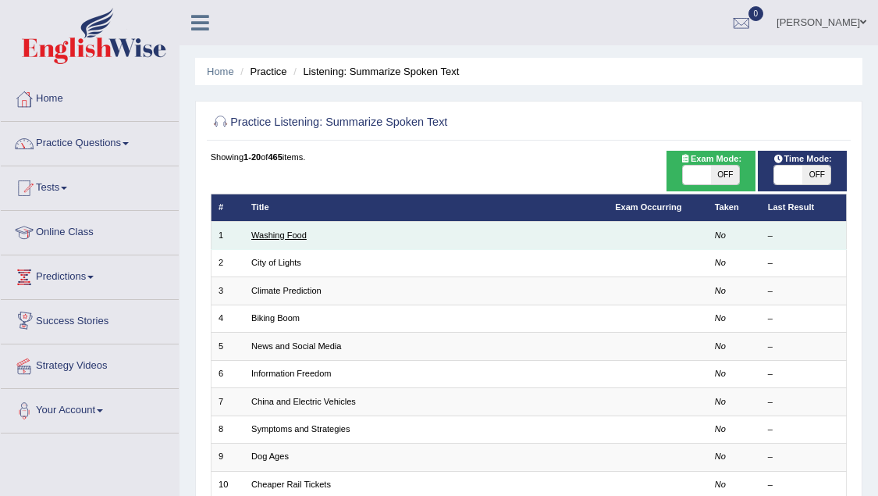
click at [294, 236] on link "Washing Food" at bounding box center [278, 234] width 55 height 9
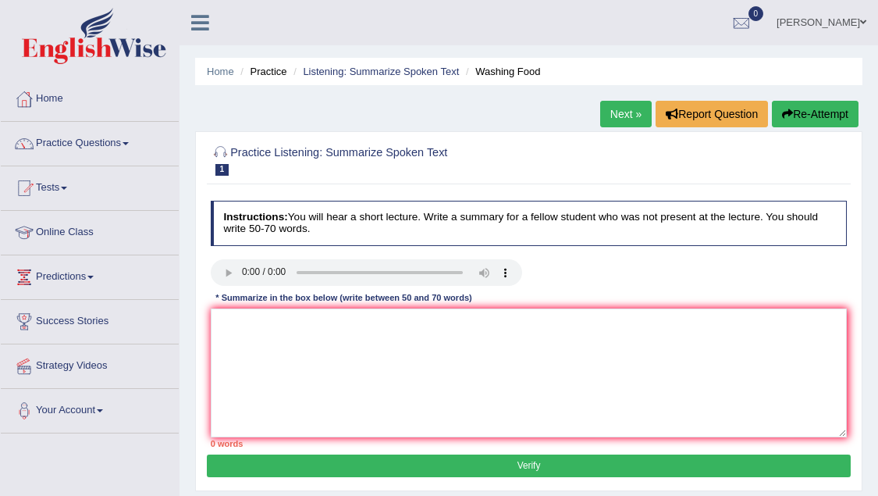
click at [250, 268] on audio at bounding box center [366, 272] width 311 height 27
click at [241, 273] on audio at bounding box center [366, 272] width 311 height 27
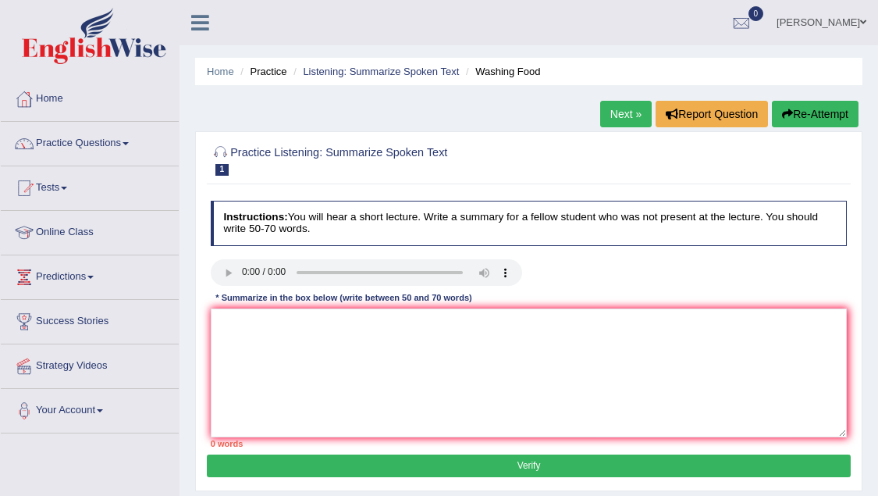
click at [241, 273] on audio at bounding box center [366, 272] width 311 height 27
click at [243, 268] on audio at bounding box center [366, 272] width 311 height 27
click at [245, 265] on audio at bounding box center [366, 272] width 311 height 27
click at [248, 269] on audio at bounding box center [366, 272] width 311 height 27
click at [739, 20] on div at bounding box center [741, 23] width 23 height 23
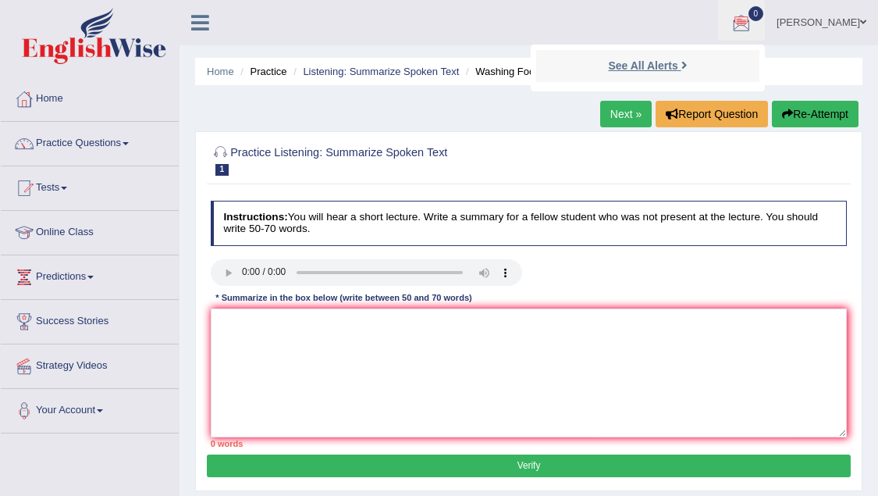
click at [658, 66] on strong "See All Alerts" at bounding box center [642, 65] width 69 height 12
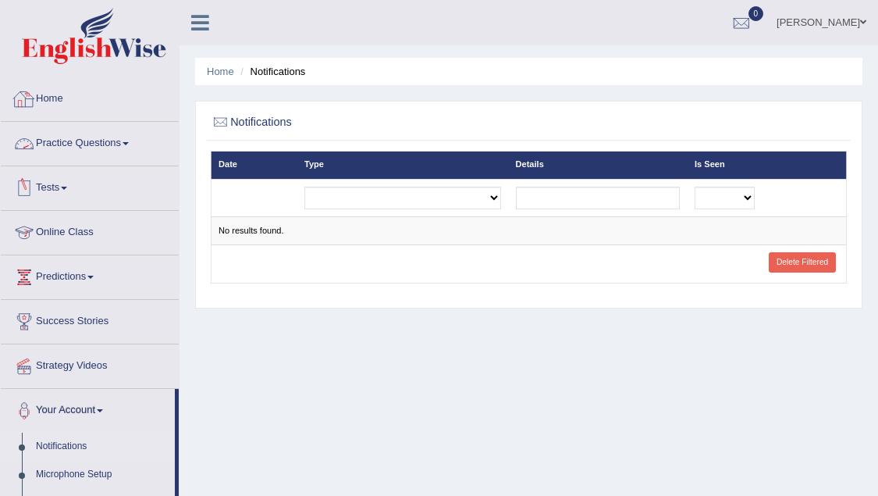
click at [62, 98] on link "Home" at bounding box center [90, 96] width 178 height 39
